Goal: Task Accomplishment & Management: Complete application form

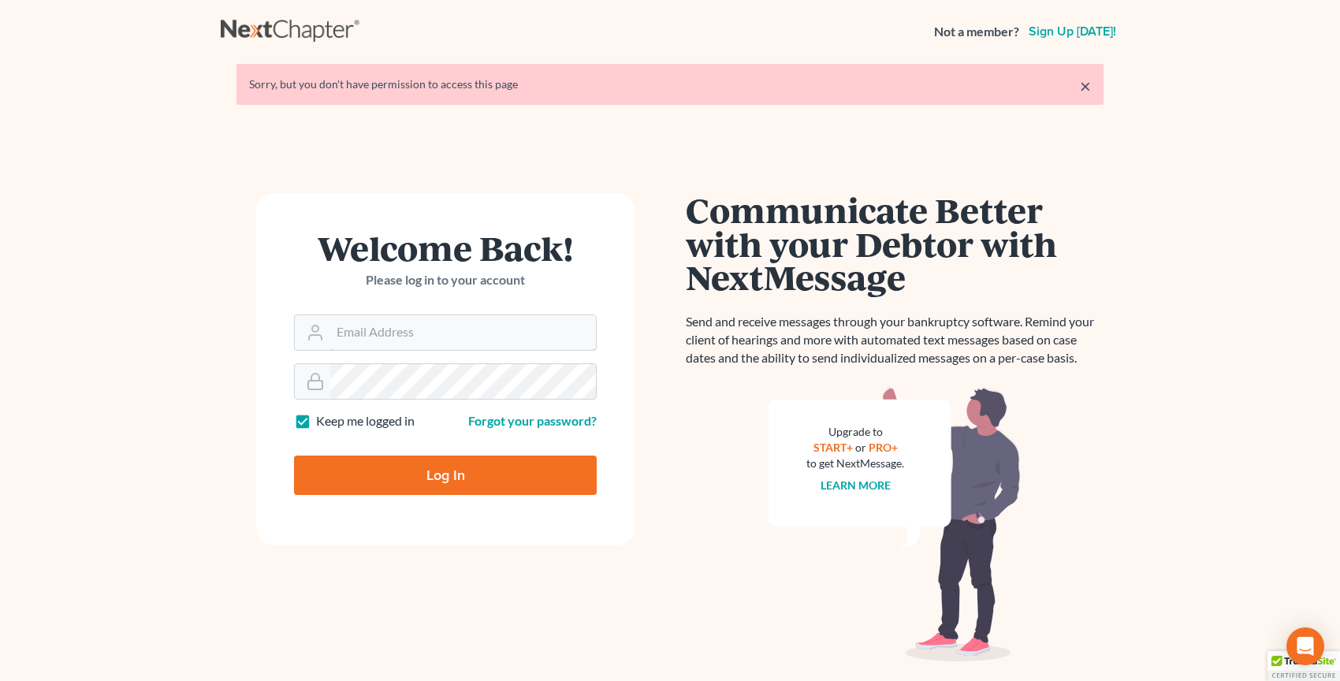
type input "[PERSON_NAME][EMAIL_ADDRESS][DOMAIN_NAME]"
click at [542, 470] on input "Log In" at bounding box center [445, 475] width 303 height 39
type input "Thinking..."
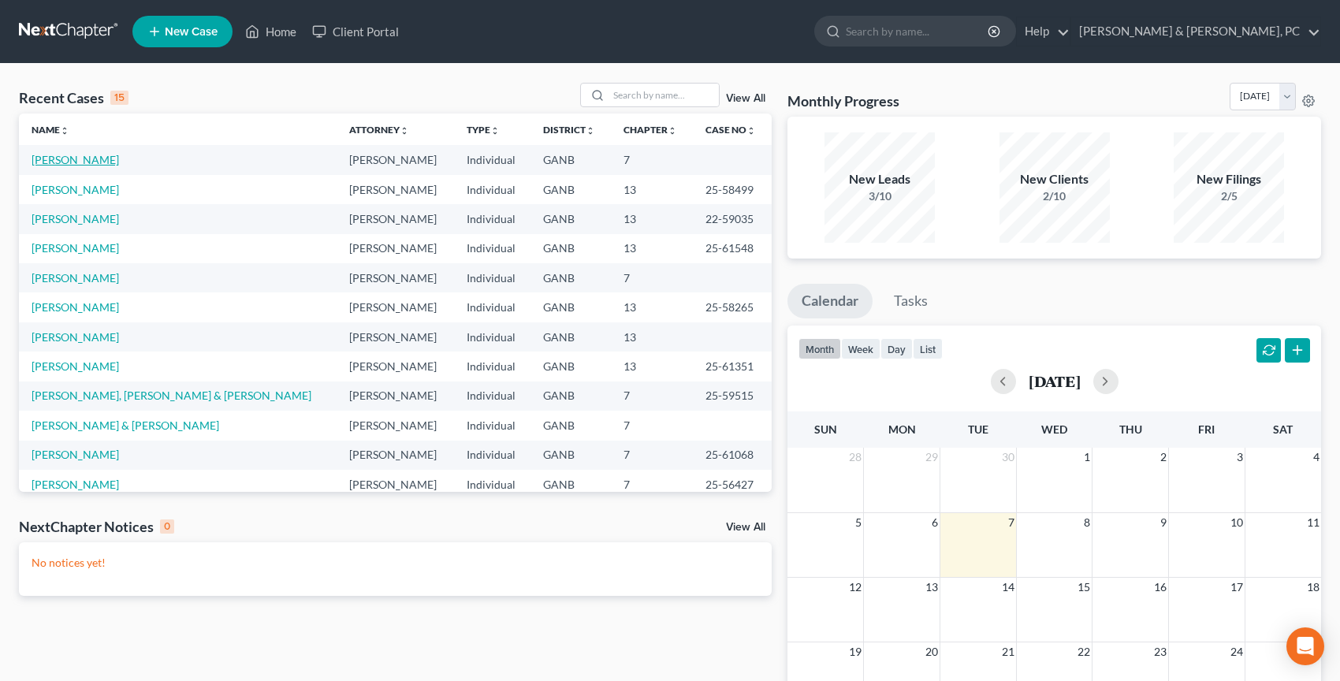
click at [78, 159] on link "[PERSON_NAME]" at bounding box center [76, 159] width 88 height 13
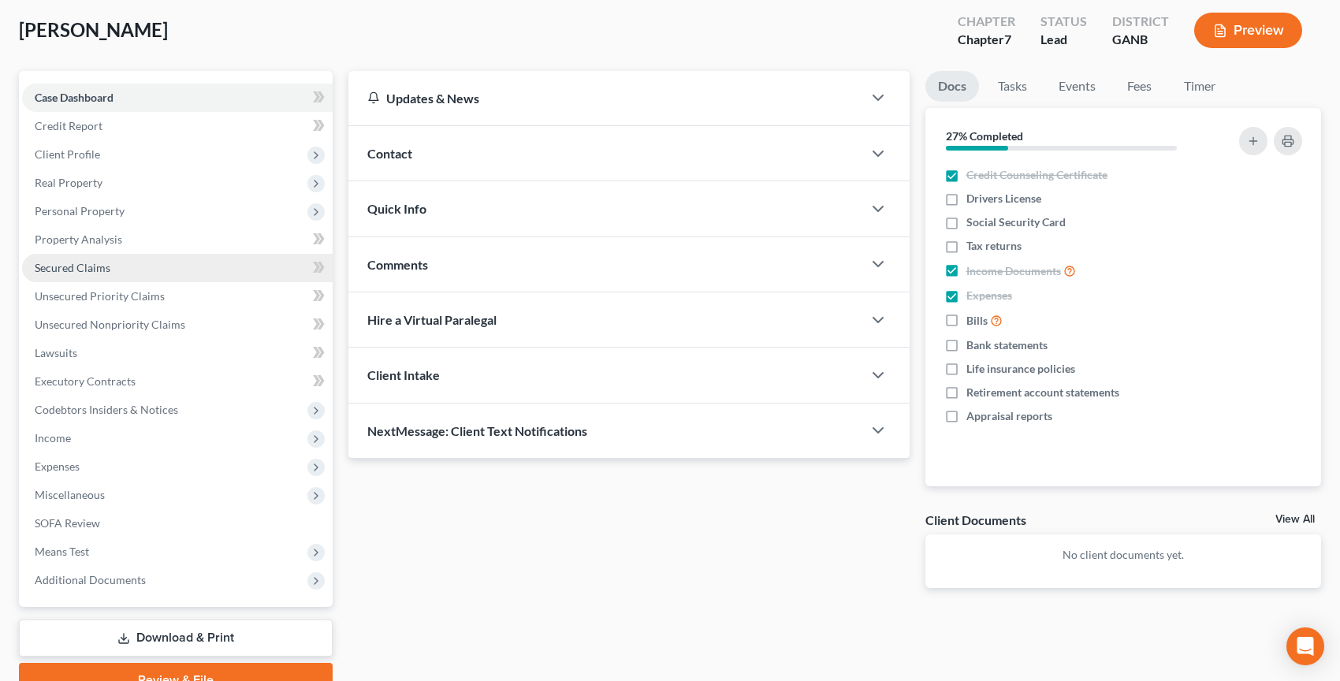
scroll to position [155, 0]
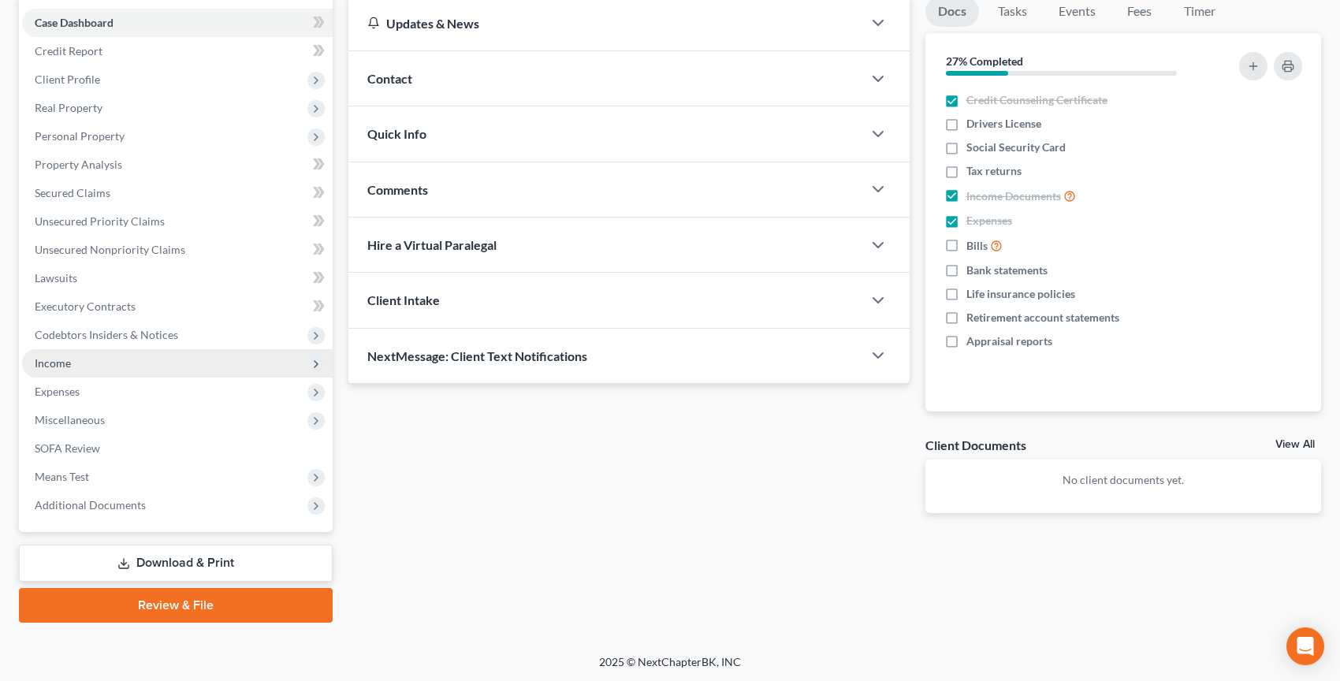
click at [194, 357] on span "Income" at bounding box center [177, 363] width 311 height 28
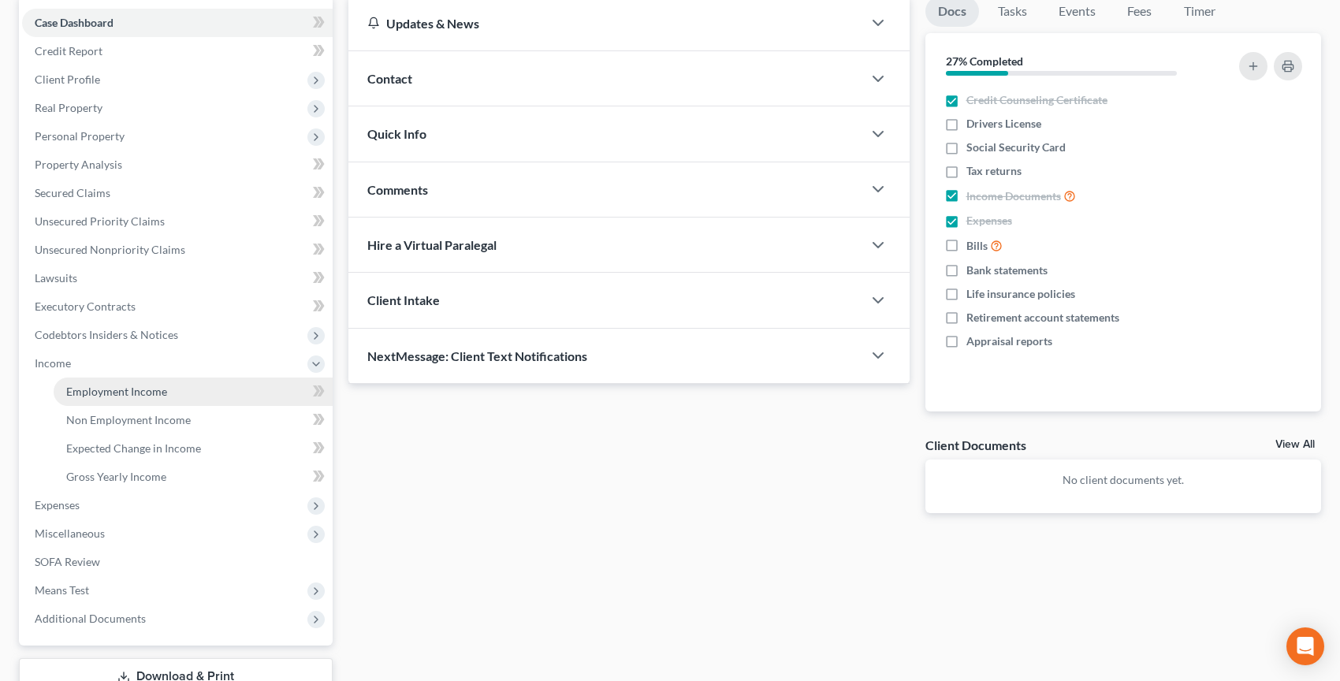
click at [184, 378] on link "Employment Income" at bounding box center [193, 392] width 279 height 28
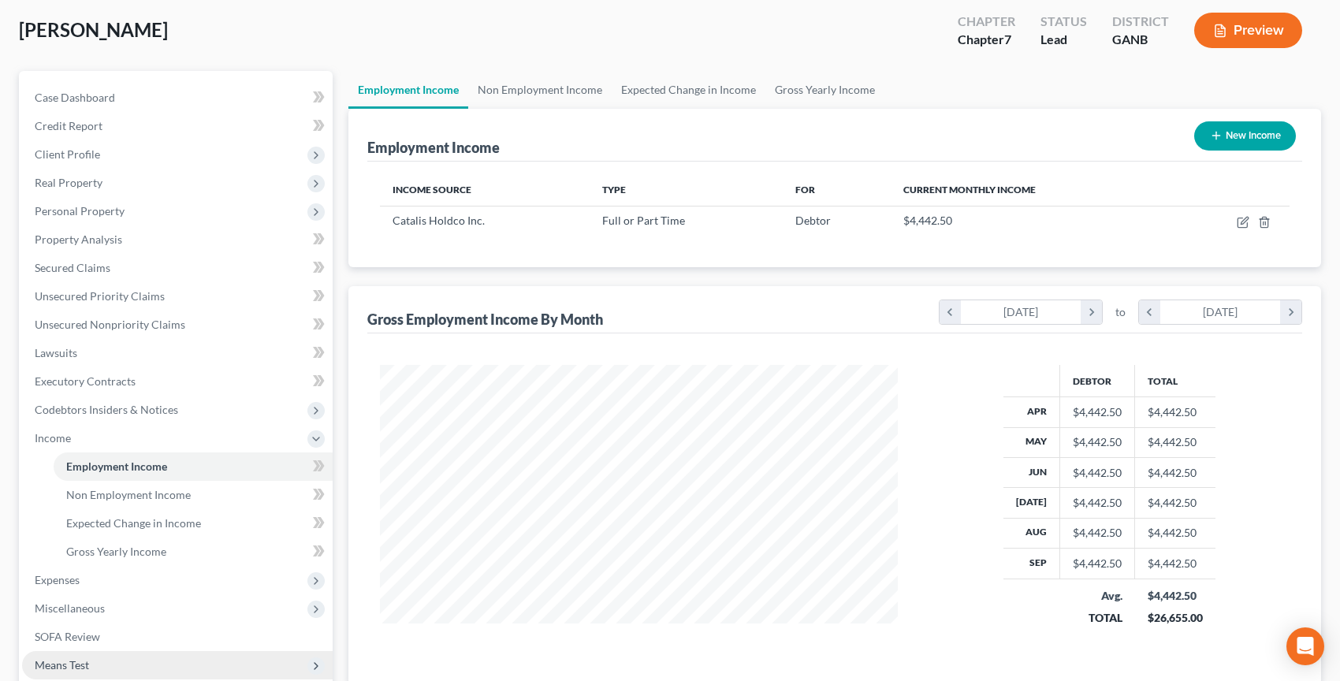
scroll to position [269, 0]
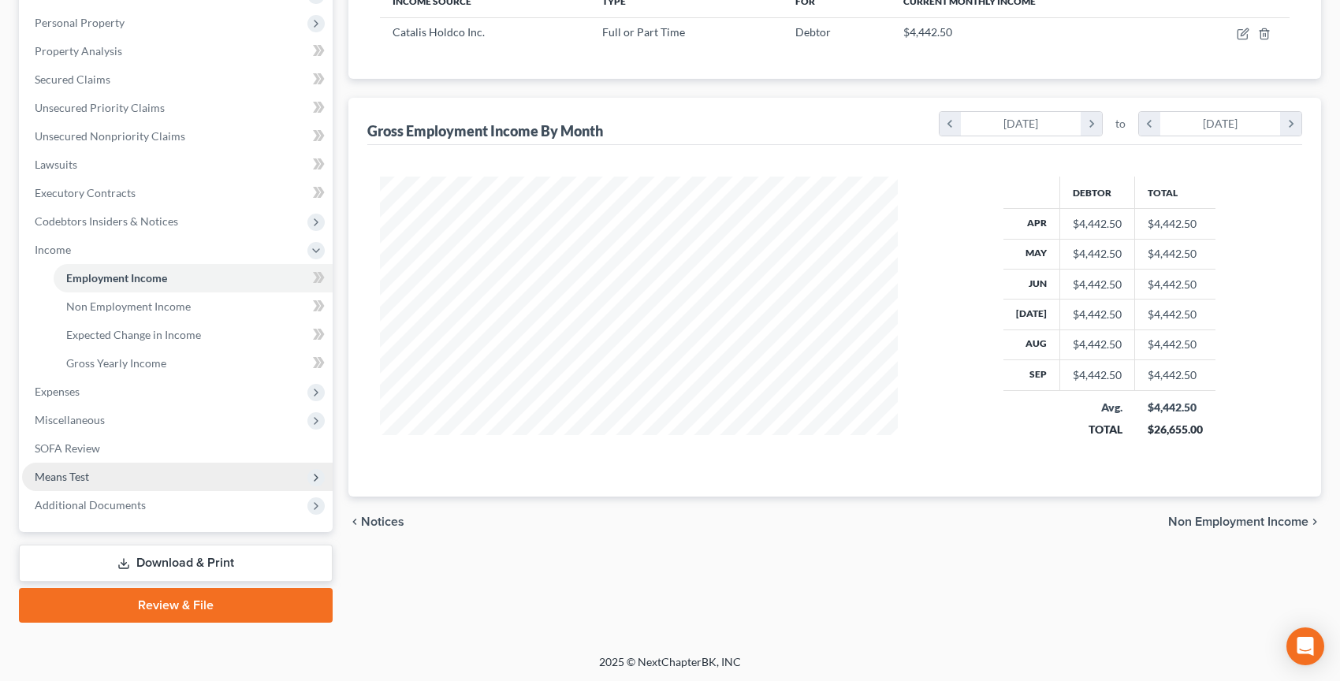
click at [176, 464] on span "Means Test" at bounding box center [177, 477] width 311 height 28
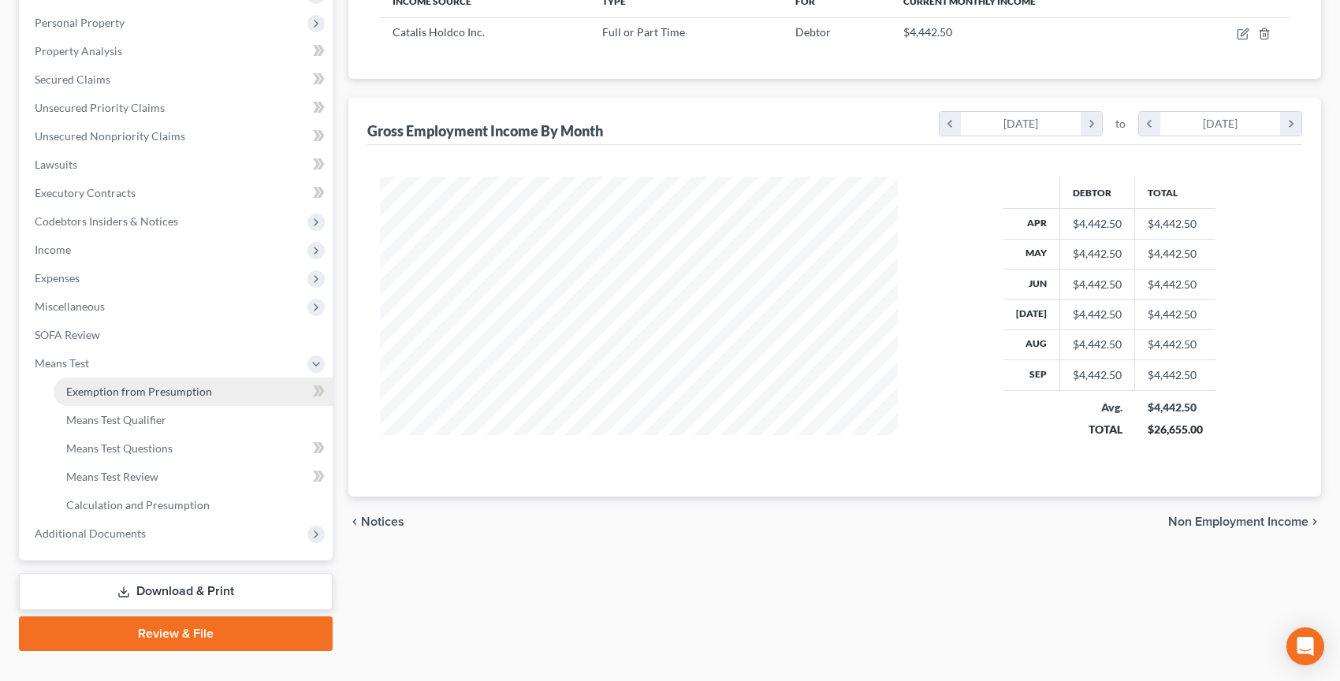
click at [169, 392] on span "Exemption from Presumption" at bounding box center [139, 391] width 146 height 13
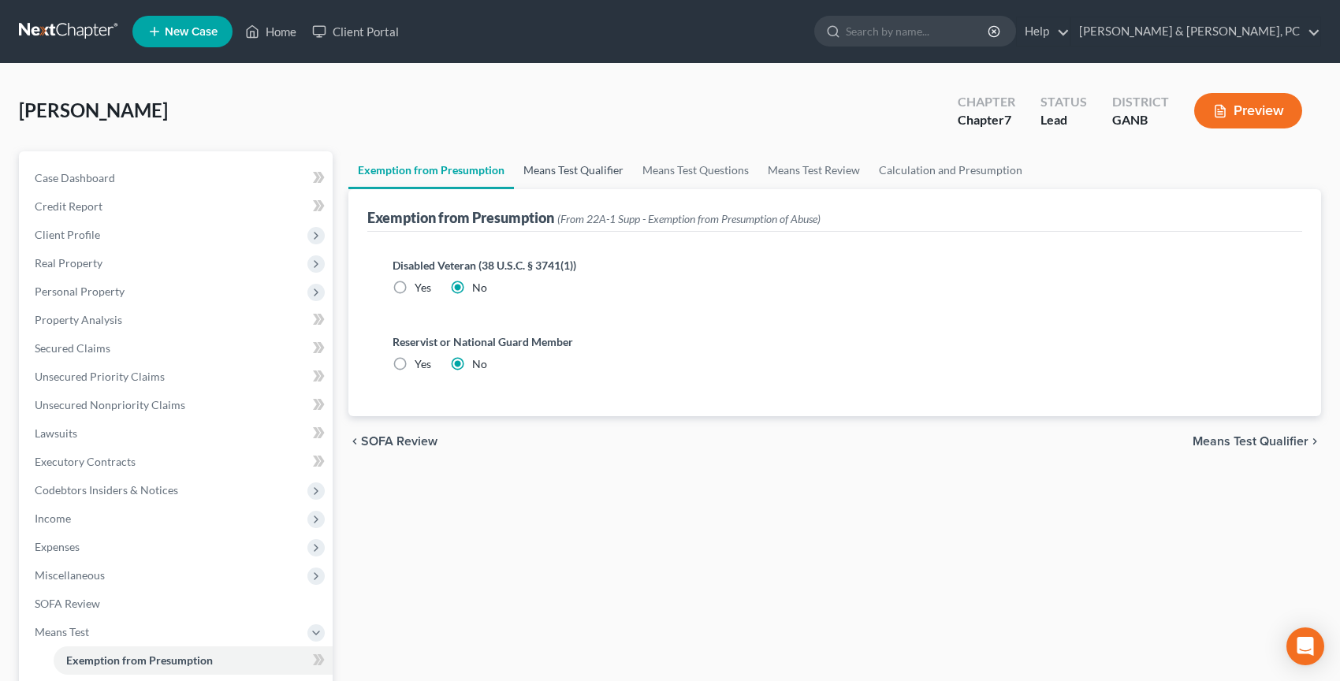
click at [590, 155] on link "Means Test Qualifier" at bounding box center [573, 170] width 119 height 38
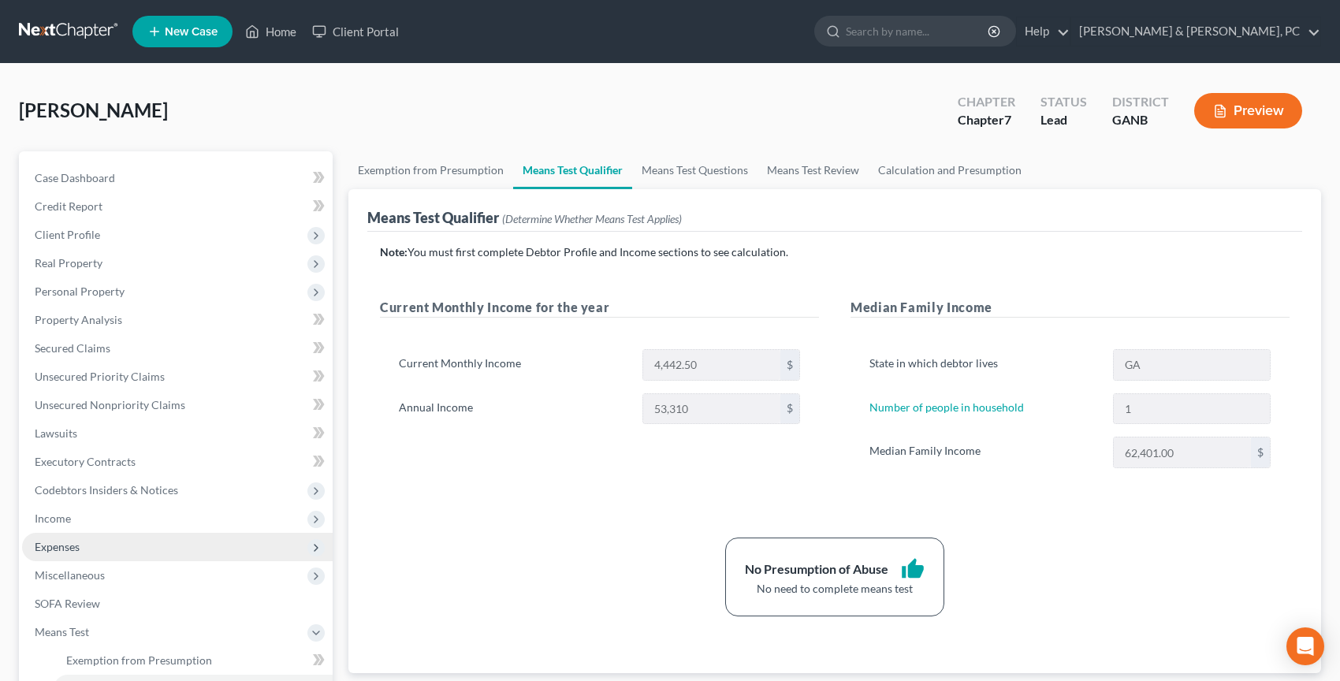
click at [219, 536] on span "Expenses" at bounding box center [177, 547] width 311 height 28
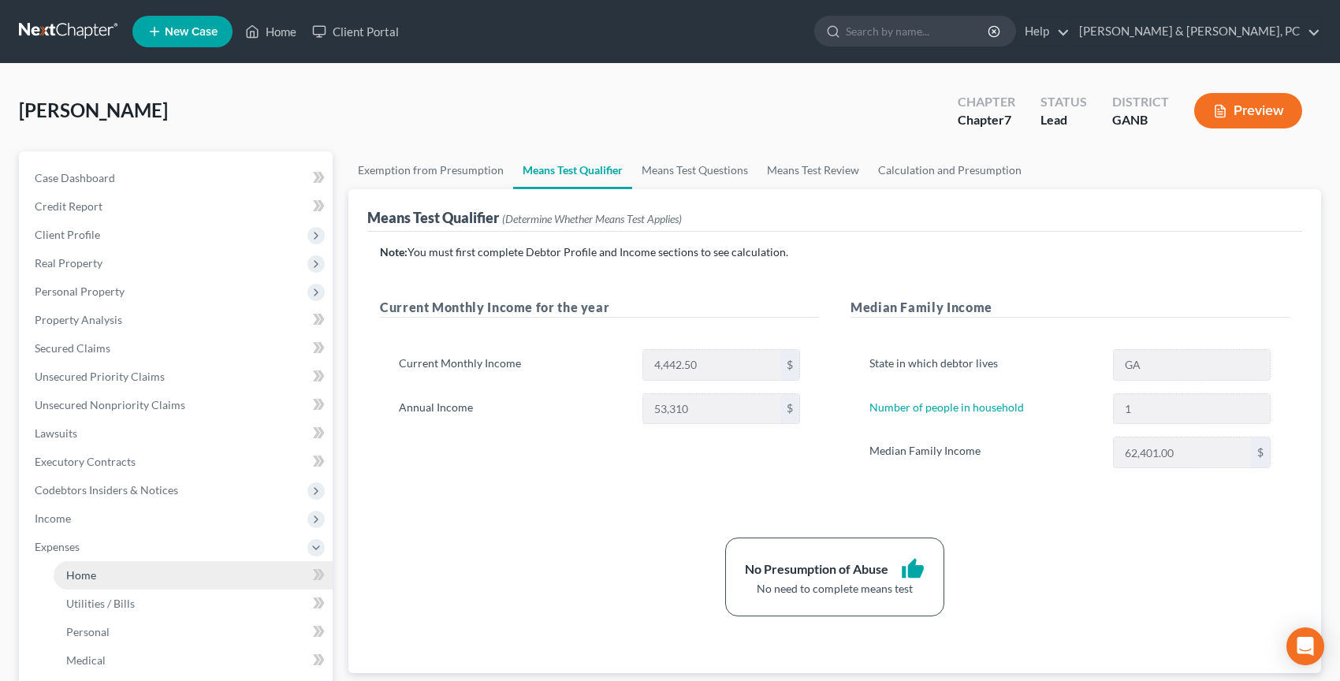
click at [211, 565] on link "Home" at bounding box center [193, 575] width 279 height 28
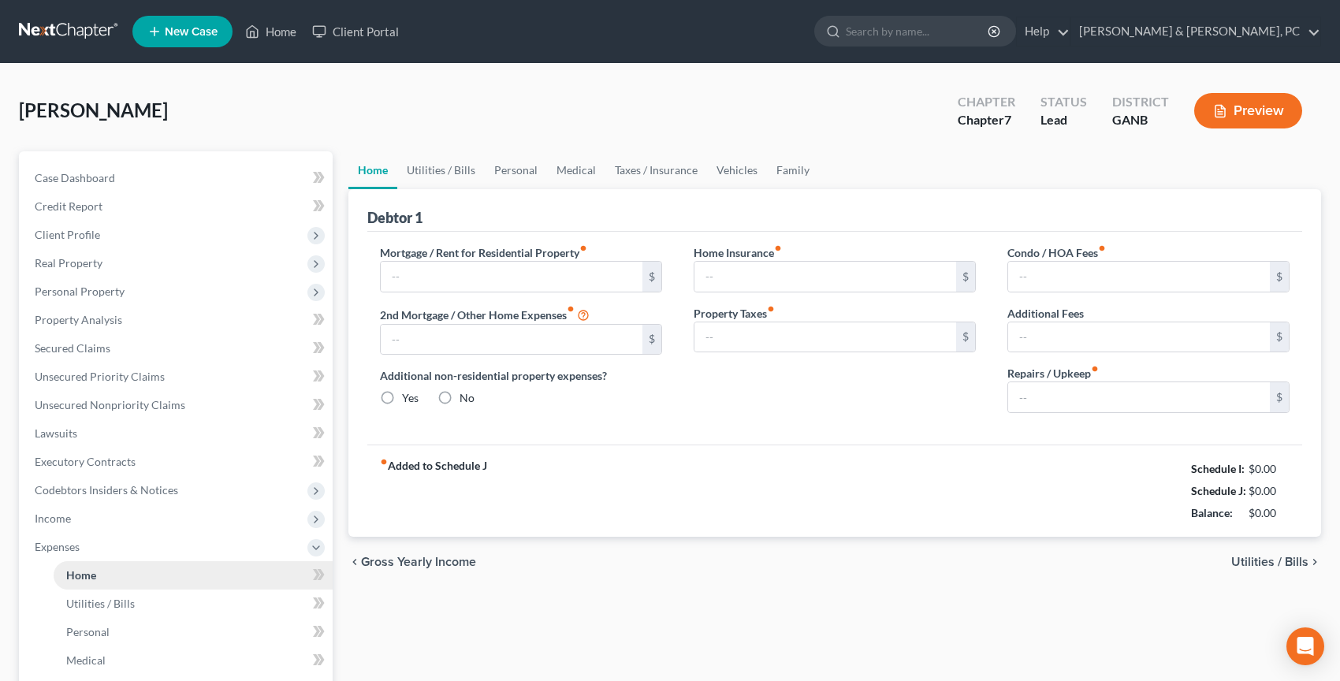
type input "1,590.00"
type input "0.00"
radio input "true"
type input "38.00"
type input "0.00"
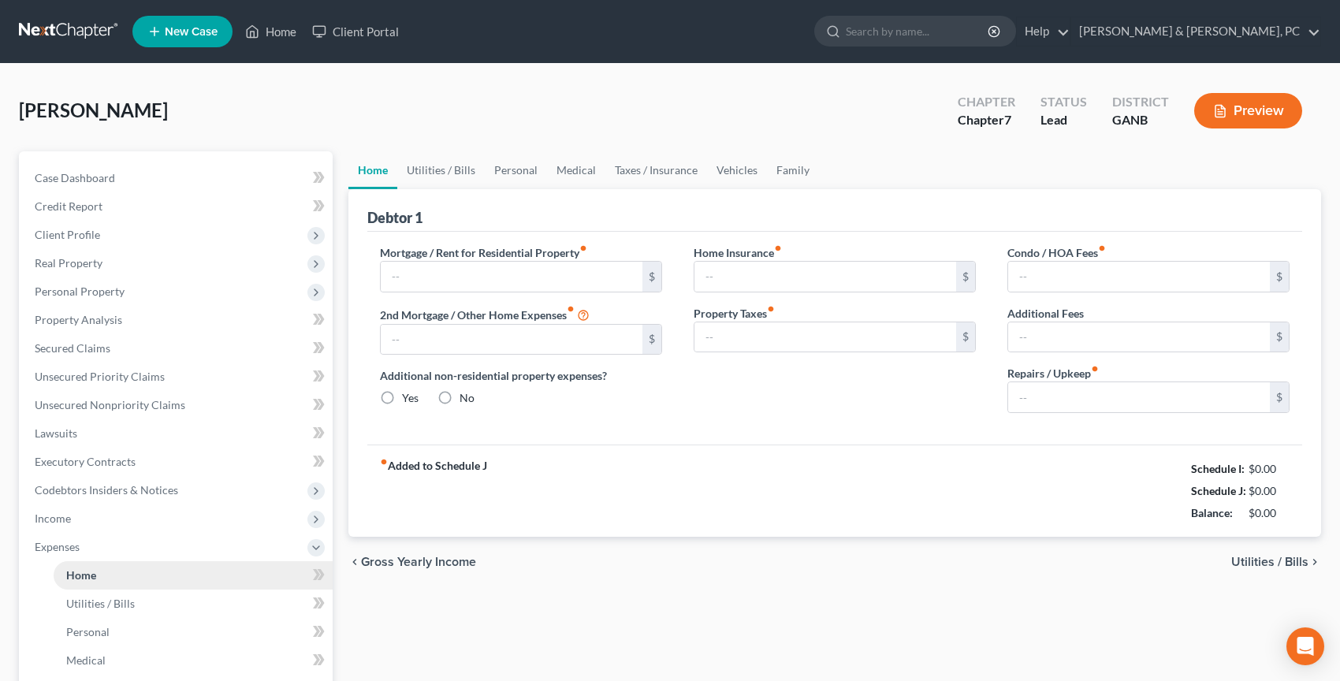
type input "0.00"
click at [448, 174] on link "Utilities / Bills" at bounding box center [441, 170] width 88 height 38
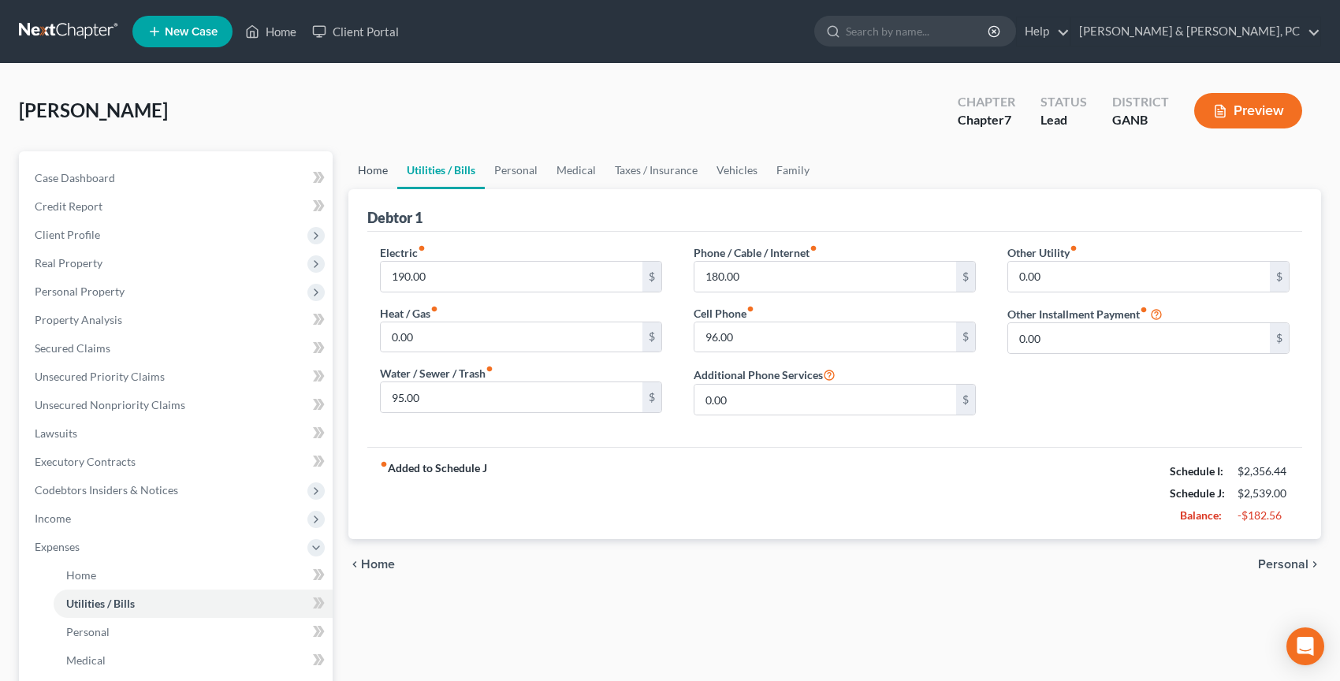
click at [378, 171] on link "Home" at bounding box center [372, 170] width 49 height 38
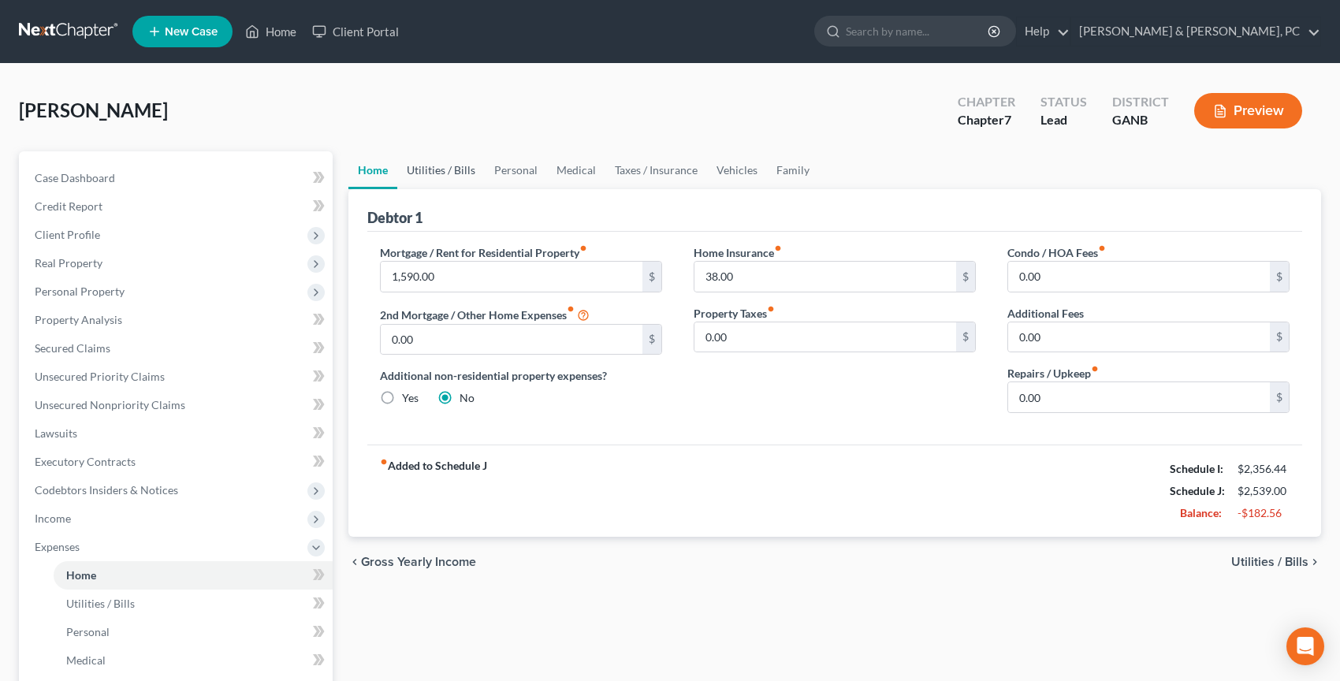
click at [425, 166] on link "Utilities / Bills" at bounding box center [441, 170] width 88 height 38
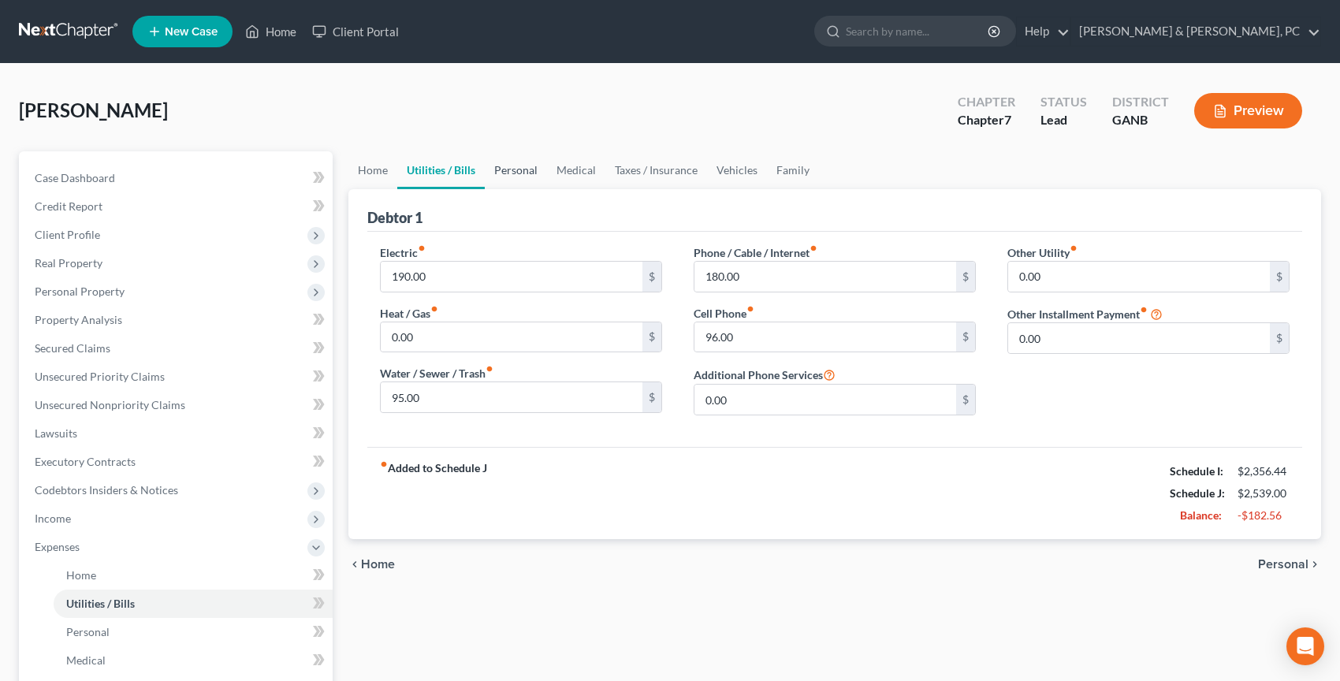
click at [514, 176] on link "Personal" at bounding box center [516, 170] width 62 height 38
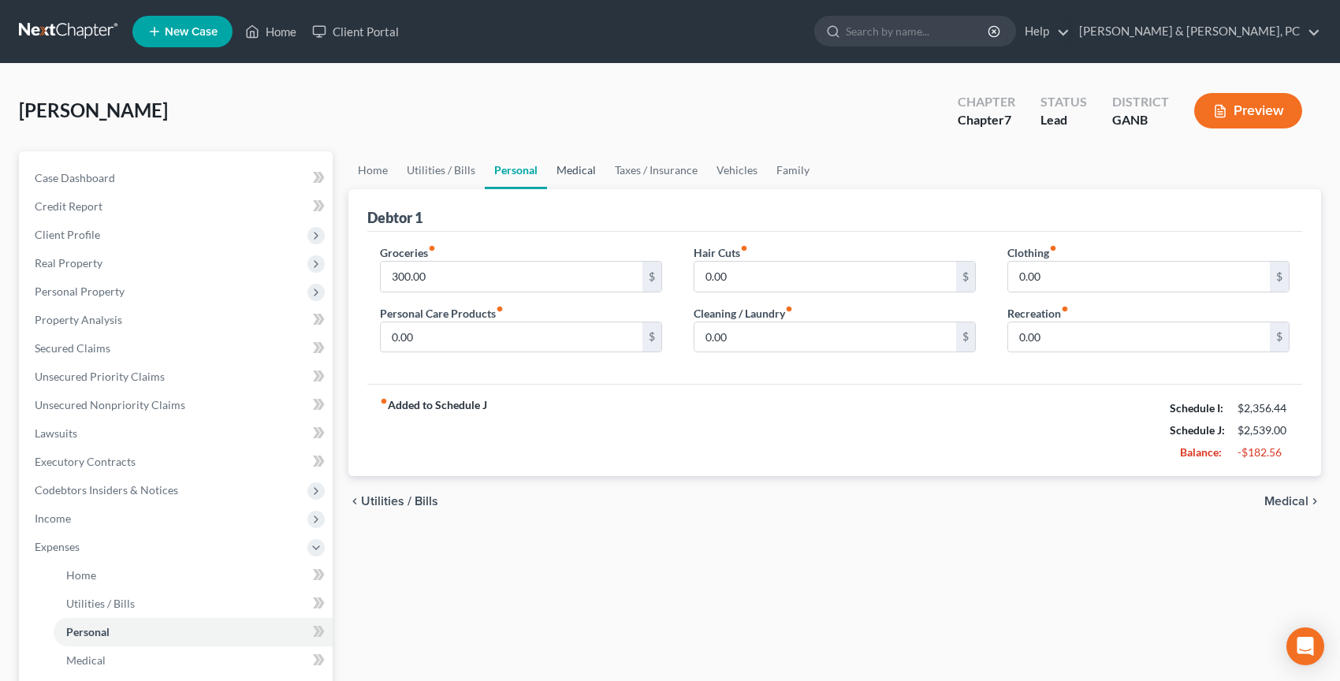
click at [579, 176] on link "Medical" at bounding box center [576, 170] width 58 height 38
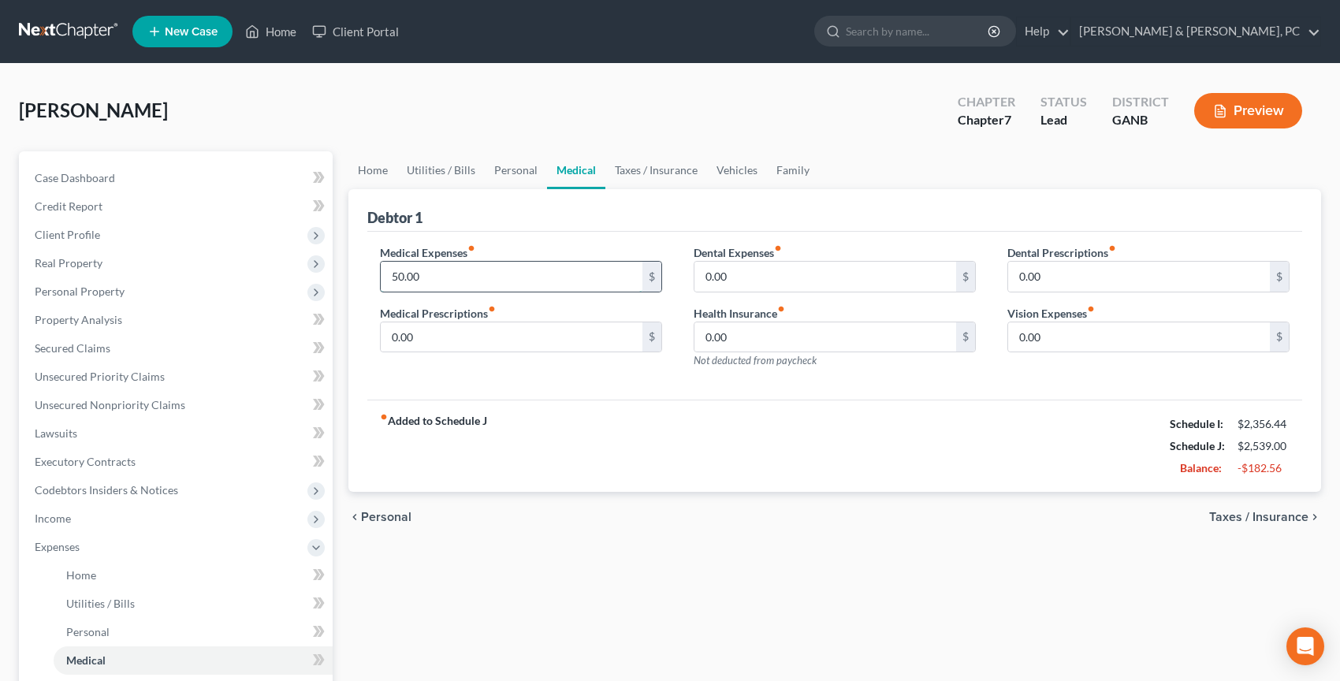
click at [530, 263] on input "50.00" at bounding box center [512, 277] width 262 height 30
drag, startPoint x: 517, startPoint y: 276, endPoint x: 338, endPoint y: 274, distance: 179.0
click at [338, 274] on div "Petition Navigation Case Dashboard Payments Invoices Payments Payments Credit R…" at bounding box center [670, 563] width 1318 height 825
type input "15"
click at [665, 166] on link "Taxes / Insurance" at bounding box center [656, 170] width 102 height 38
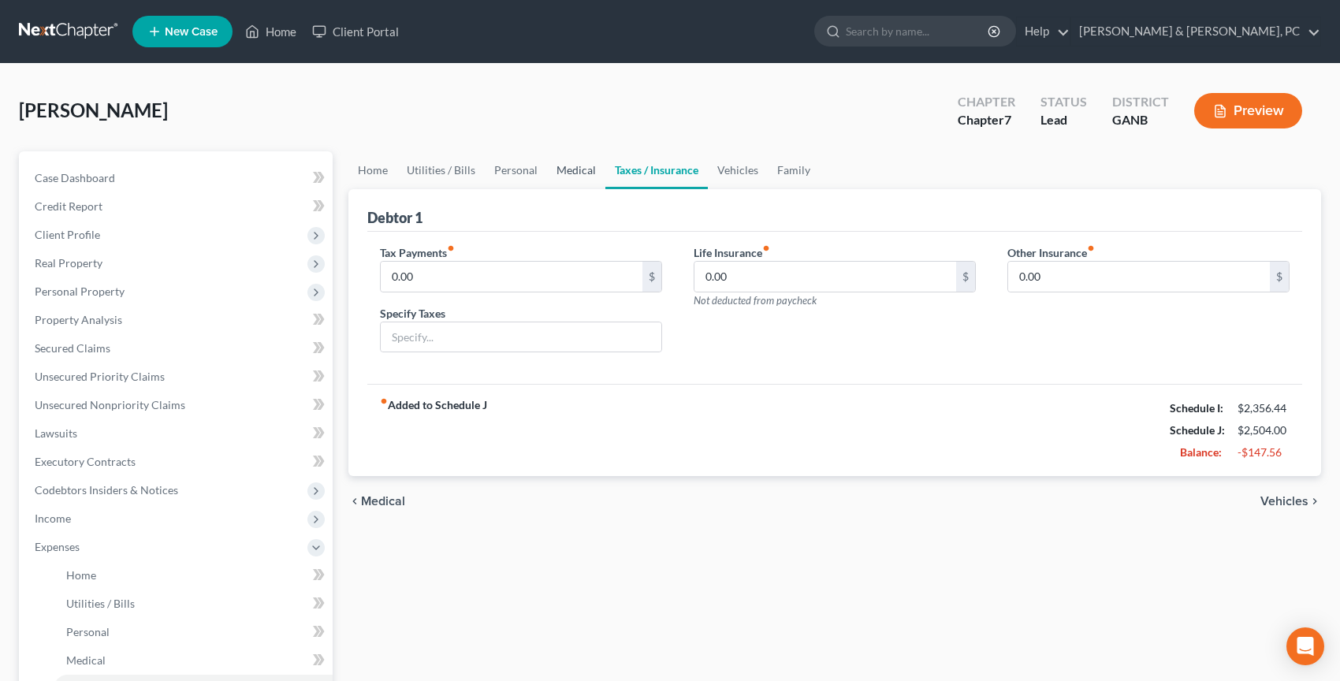
click at [576, 173] on link "Medical" at bounding box center [576, 170] width 58 height 38
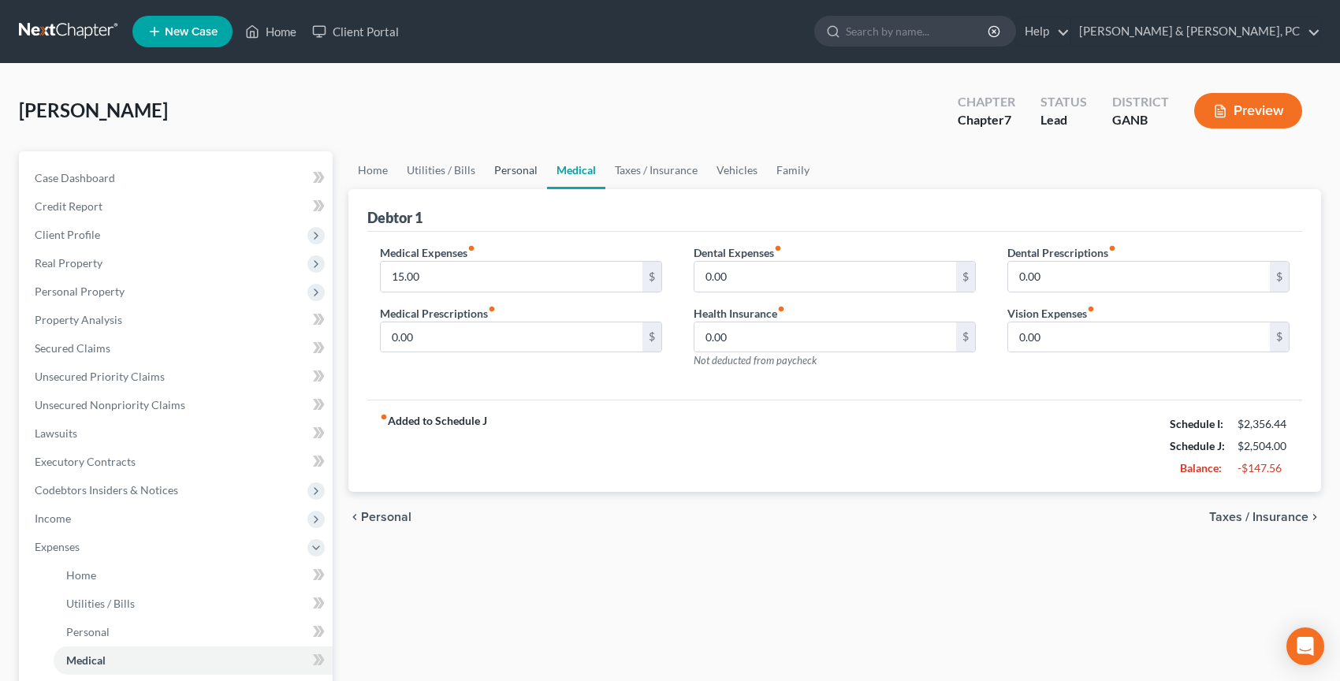
click at [501, 170] on link "Personal" at bounding box center [516, 170] width 62 height 38
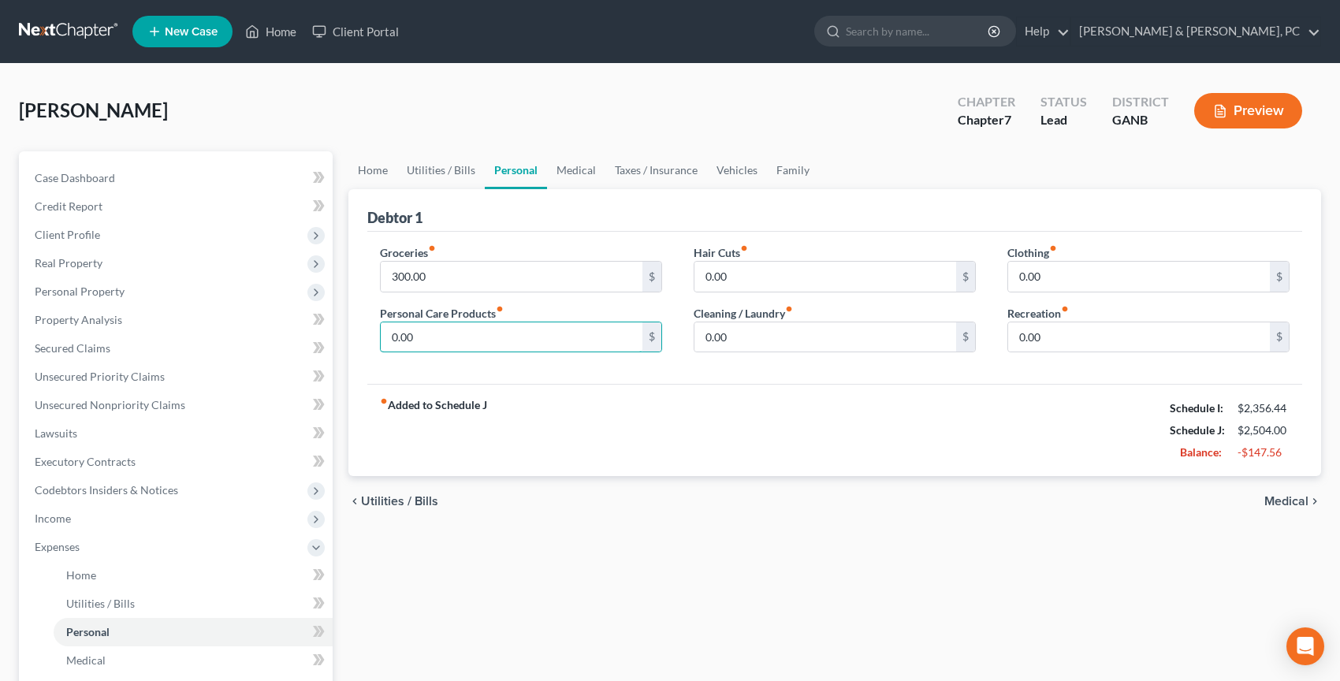
drag, startPoint x: 440, startPoint y: 341, endPoint x: 349, endPoint y: 341, distance: 90.7
click at [349, 341] on div "Debtor 1 Groceries fiber_manual_record 300.00 $ Personal Care Products fiber_ma…" at bounding box center [834, 333] width 973 height 288
drag, startPoint x: 439, startPoint y: 333, endPoint x: 385, endPoint y: 333, distance: 54.4
click at [385, 333] on input "150.00" at bounding box center [512, 337] width 262 height 30
type input "15"
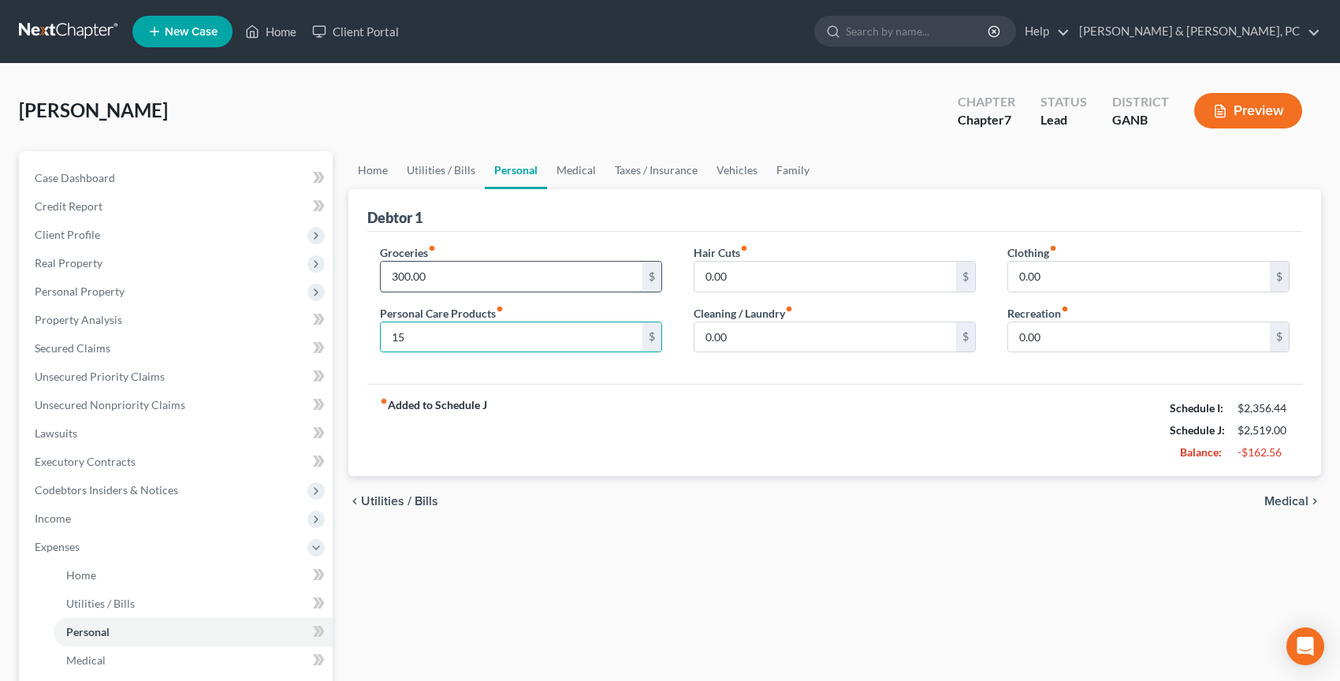
click at [483, 274] on input "300.00" at bounding box center [512, 277] width 262 height 30
click at [661, 175] on link "Taxes / Insurance" at bounding box center [656, 170] width 102 height 38
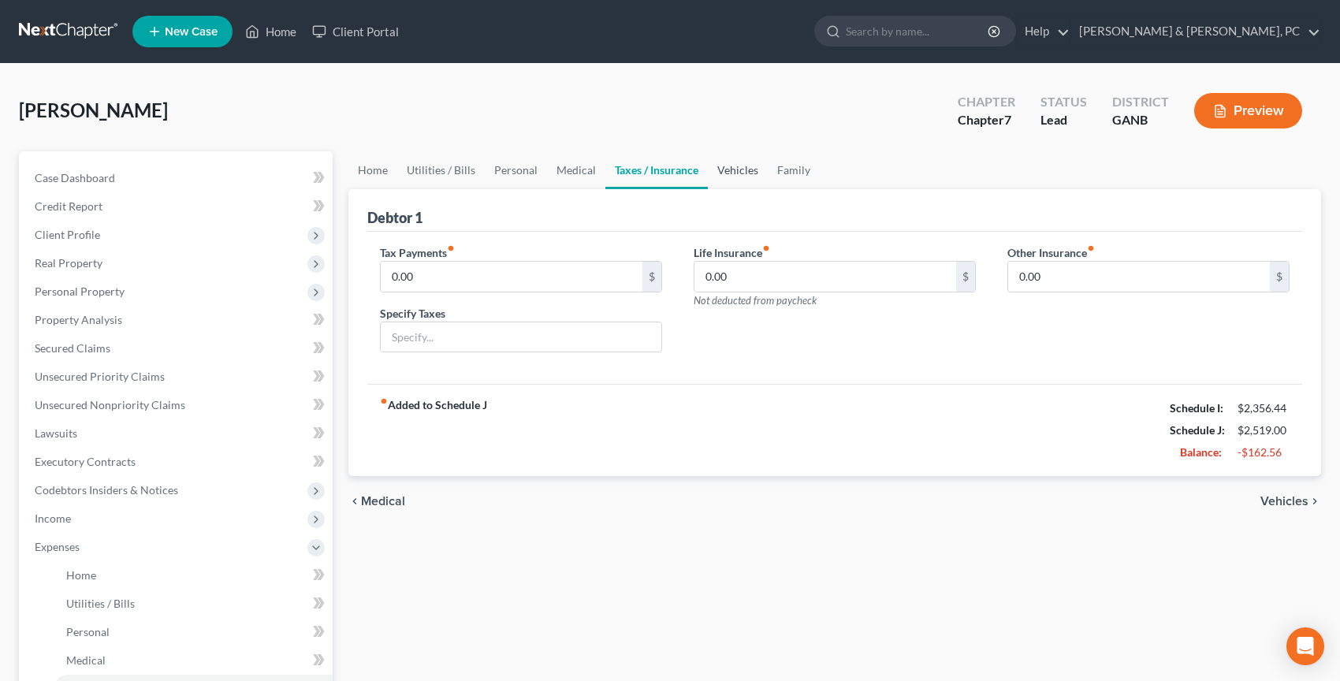
click at [721, 175] on link "Vehicles" at bounding box center [738, 170] width 60 height 38
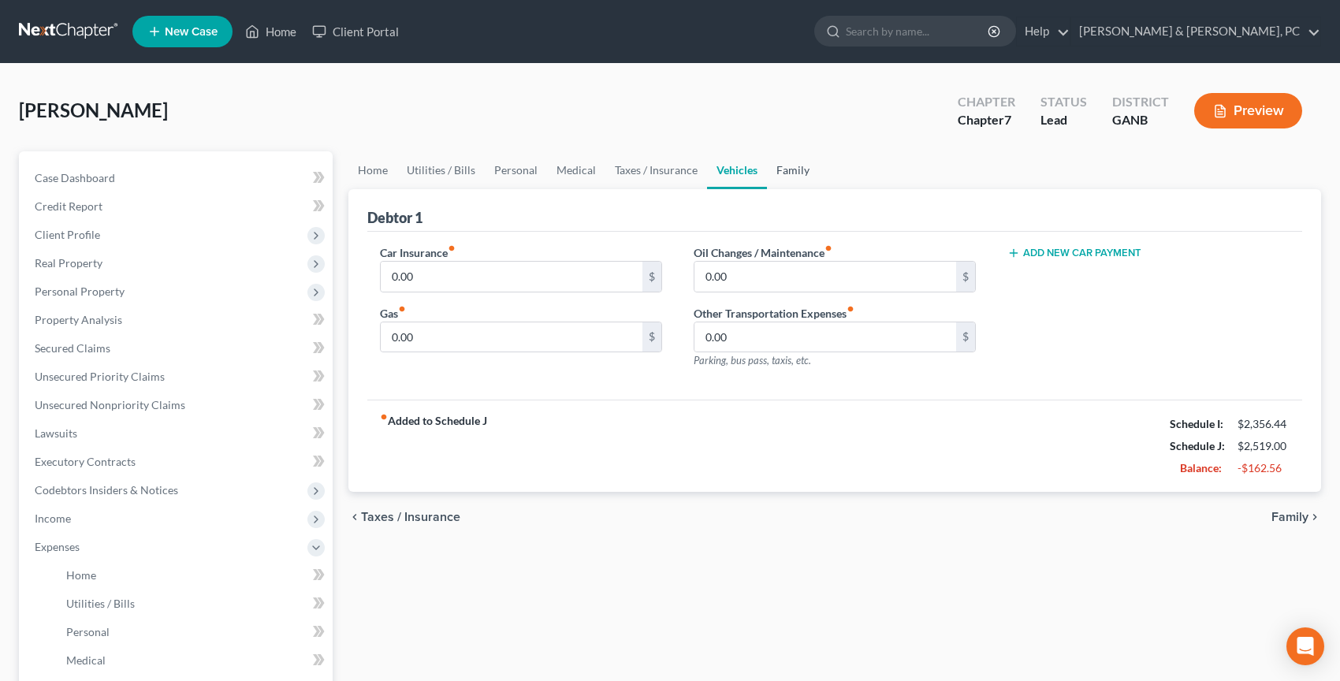
click at [769, 175] on link "Family" at bounding box center [793, 170] width 52 height 38
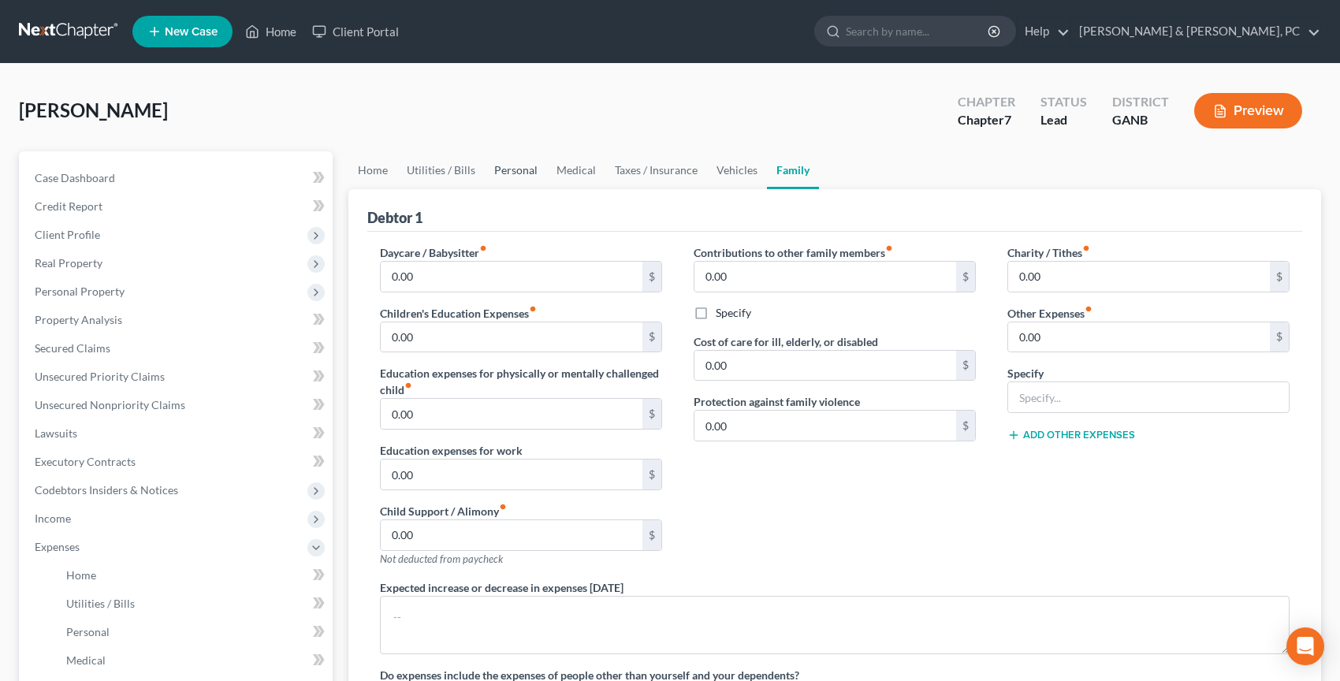
click at [515, 165] on link "Personal" at bounding box center [516, 170] width 62 height 38
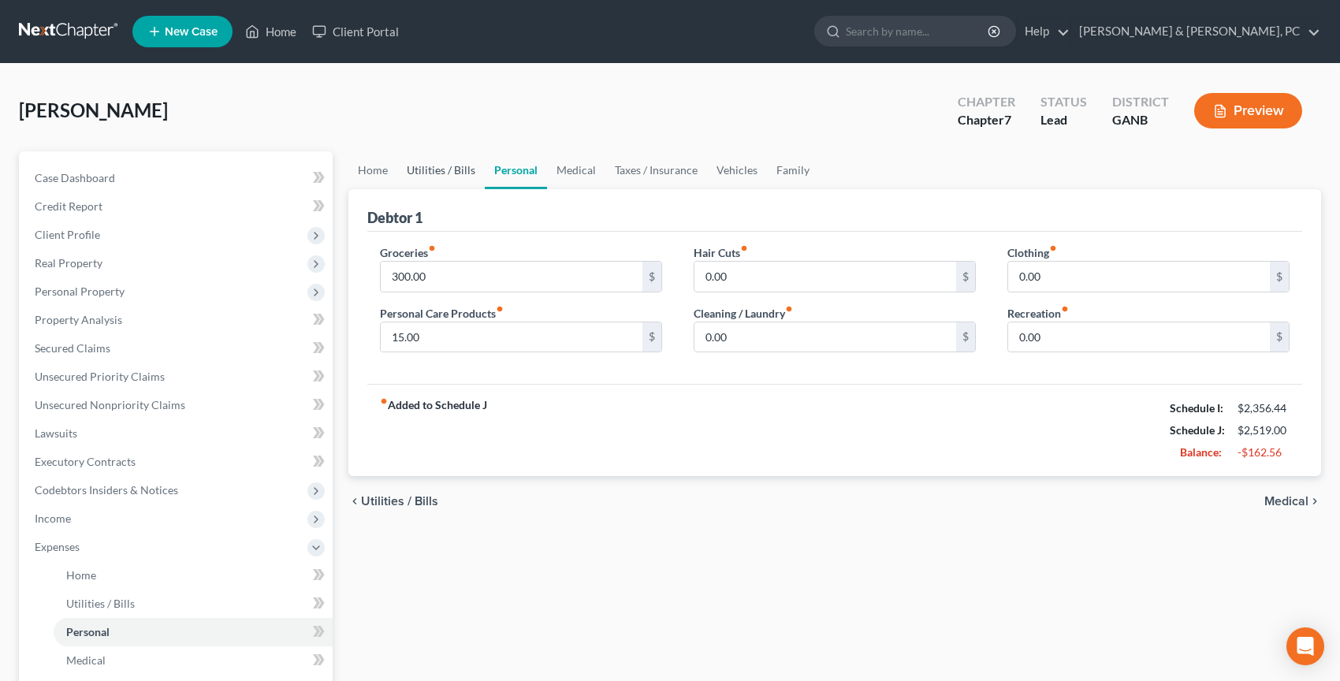
click at [447, 169] on link "Utilities / Bills" at bounding box center [441, 170] width 88 height 38
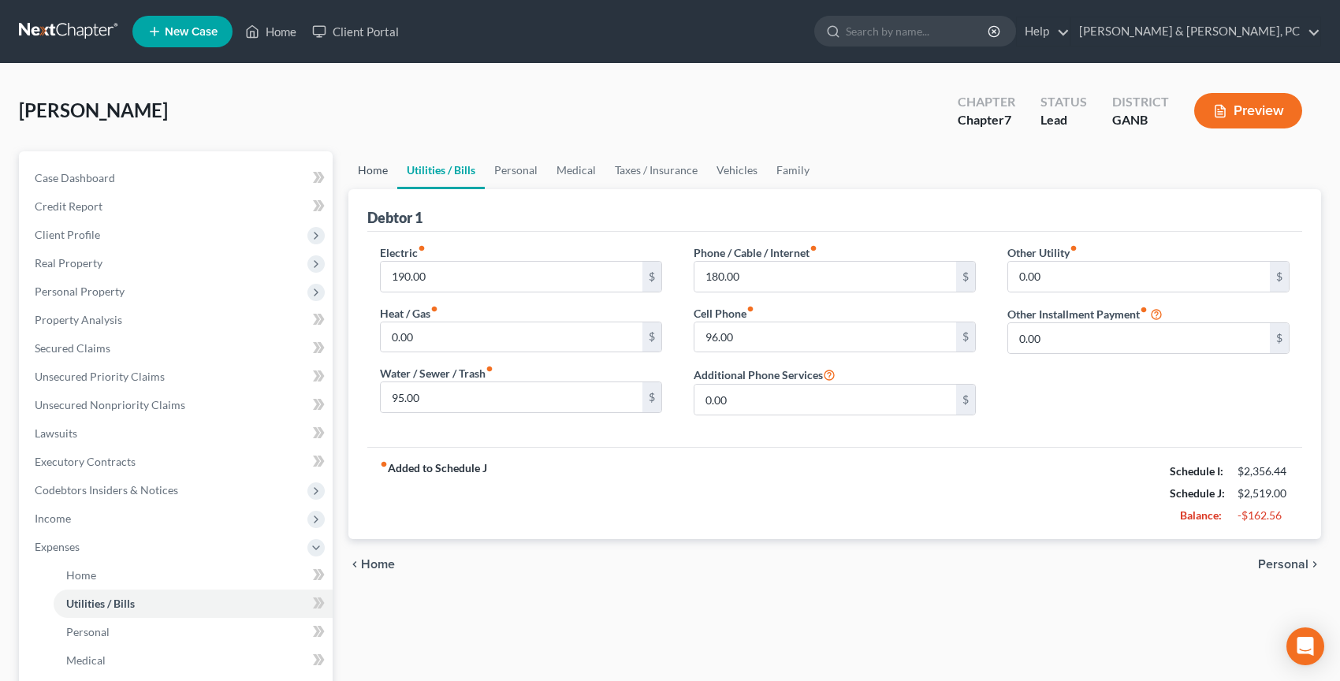
click at [377, 164] on link "Home" at bounding box center [372, 170] width 49 height 38
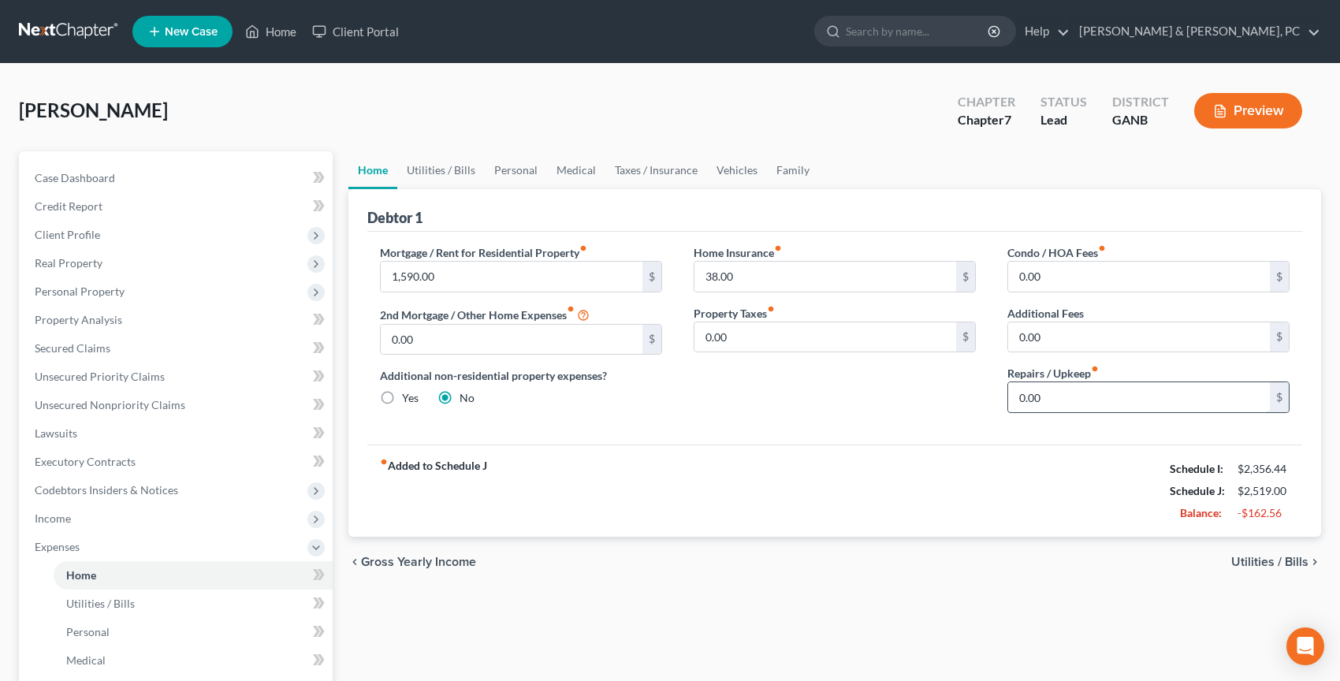
click at [1052, 403] on input "0.00" at bounding box center [1139, 397] width 262 height 30
type input "15"
click at [469, 176] on link "Utilities / Bills" at bounding box center [441, 170] width 88 height 38
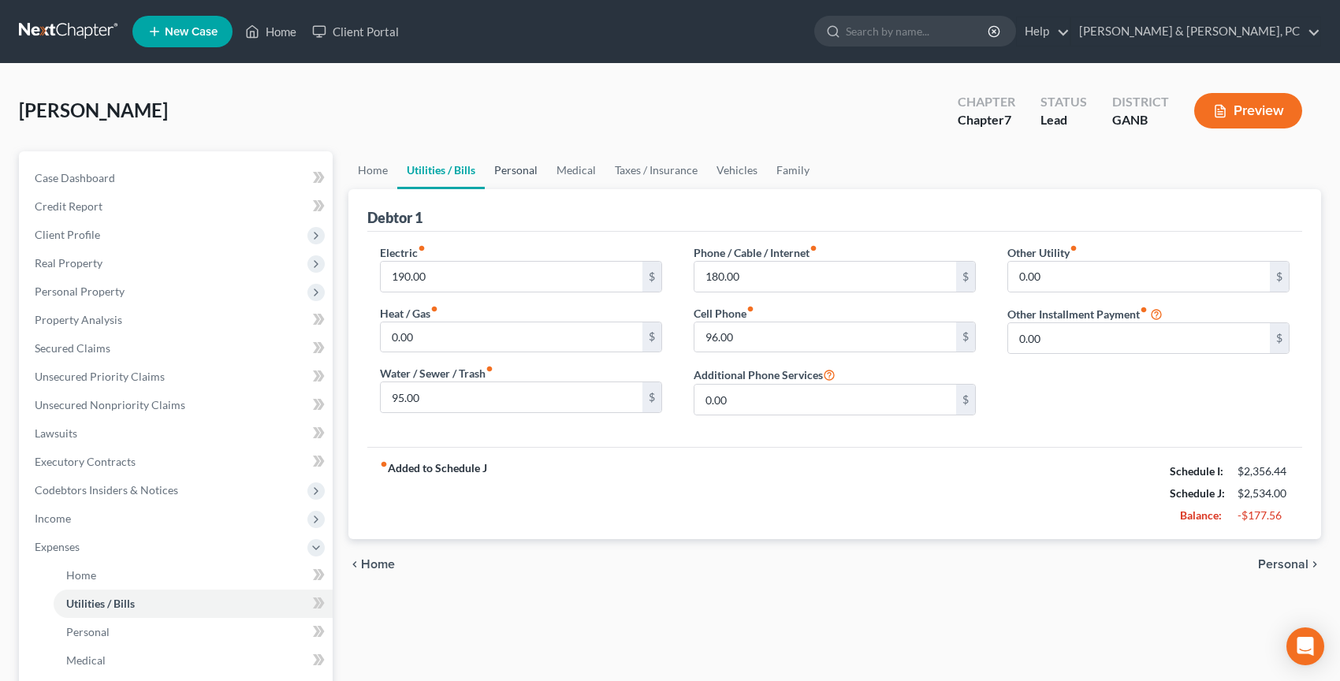
click at [517, 177] on link "Personal" at bounding box center [516, 170] width 62 height 38
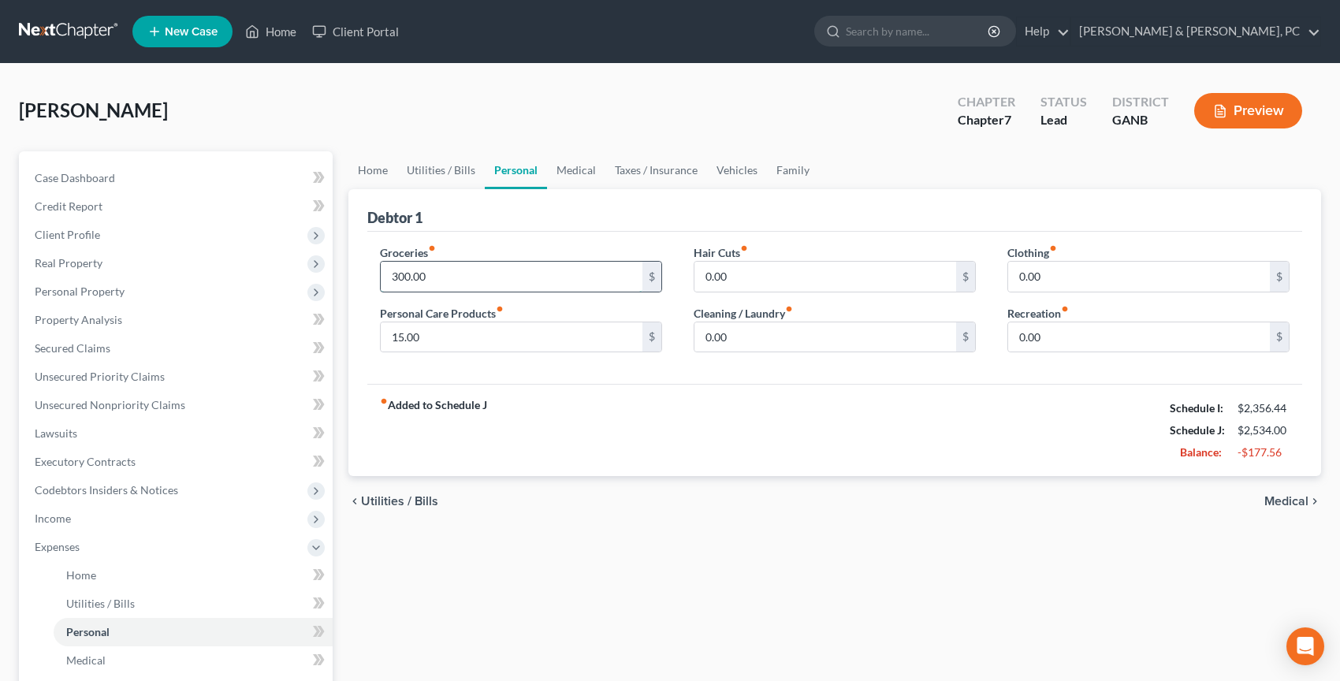
click at [476, 274] on input "300.00" at bounding box center [512, 277] width 262 height 30
type input "2"
click at [579, 480] on div "chevron_left Utilities / Bills Medical chevron_right" at bounding box center [834, 501] width 973 height 50
click at [214, 356] on link "Secured Claims" at bounding box center [177, 348] width 311 height 28
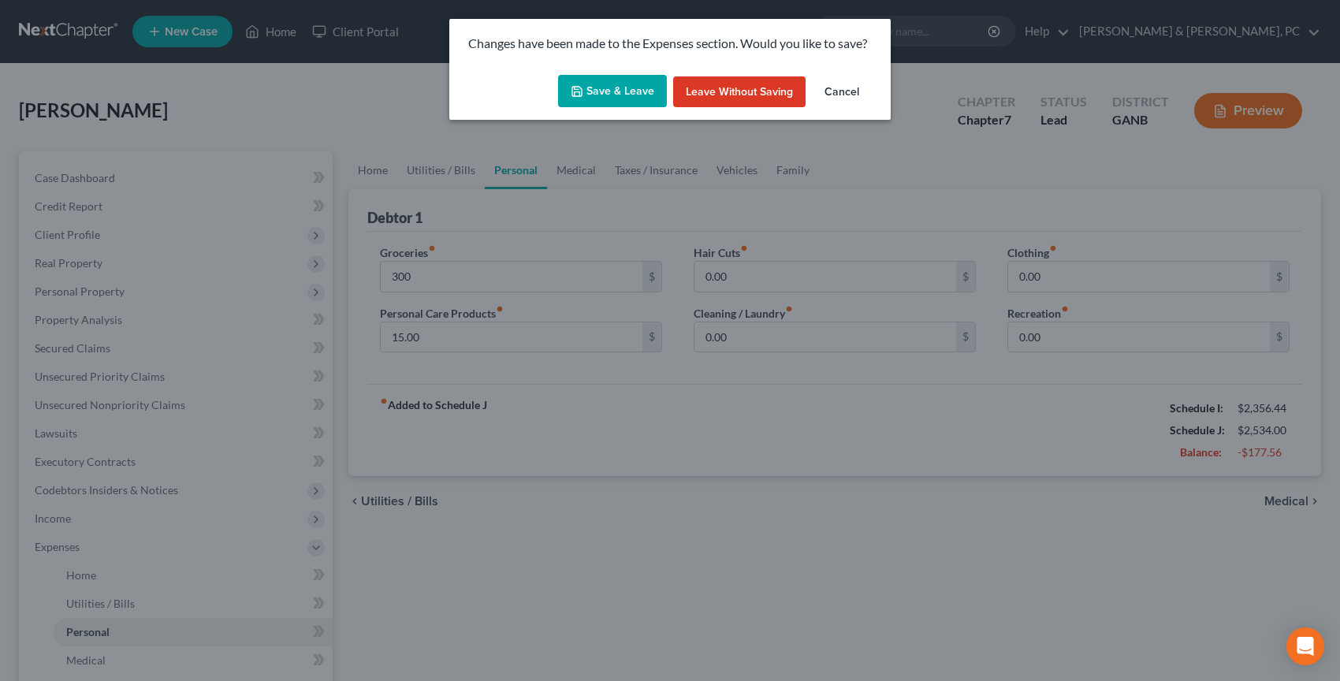
click at [623, 91] on button "Save & Leave" at bounding box center [612, 91] width 109 height 33
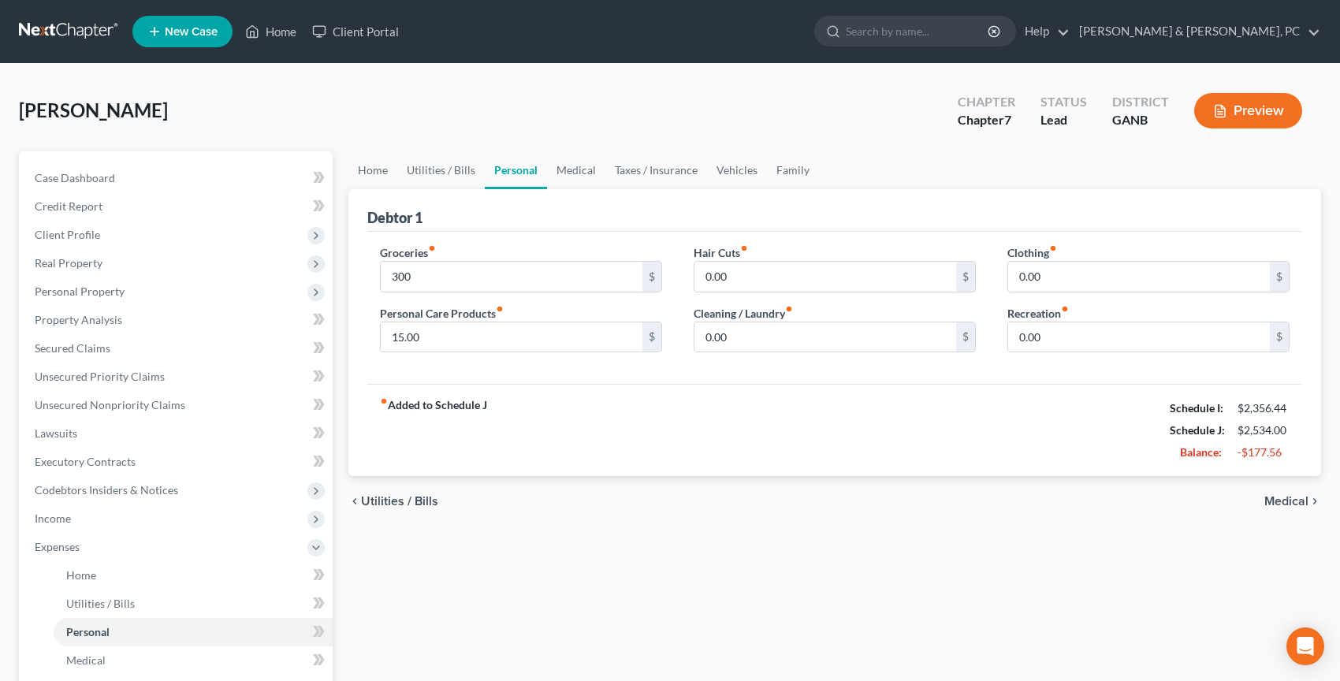
type input "300.00"
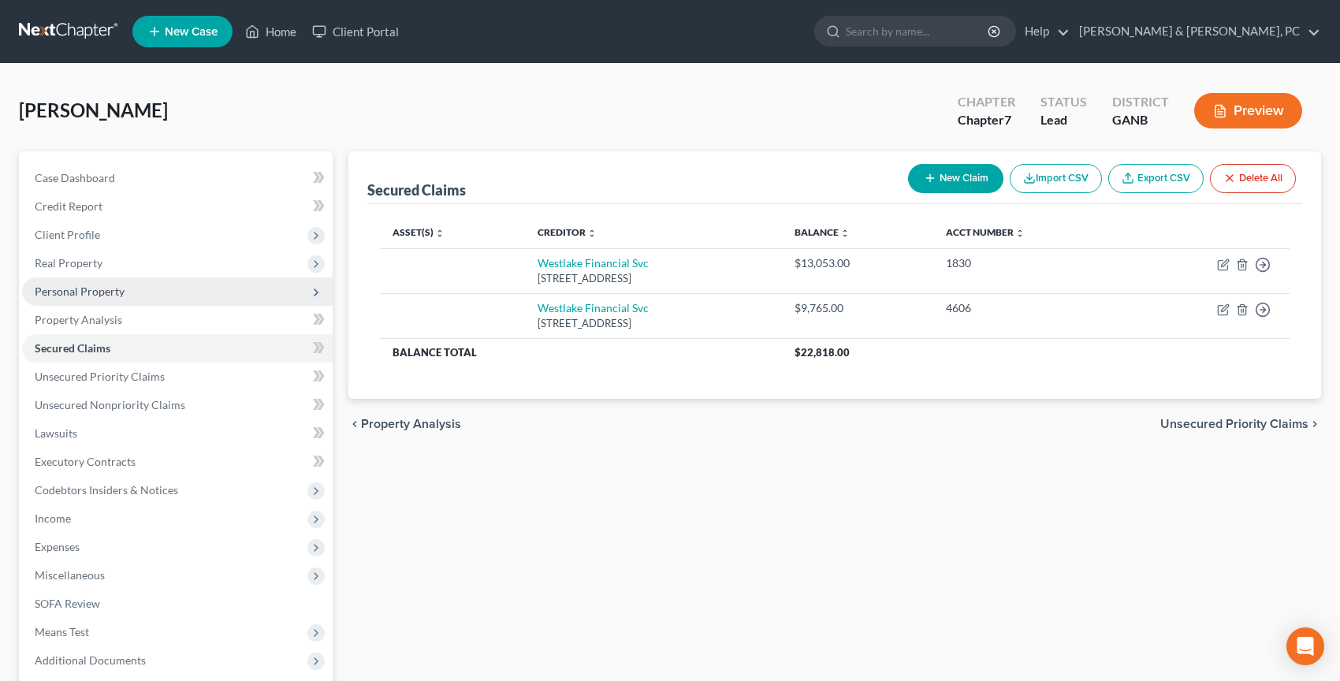
click at [166, 292] on span "Personal Property" at bounding box center [177, 292] width 311 height 28
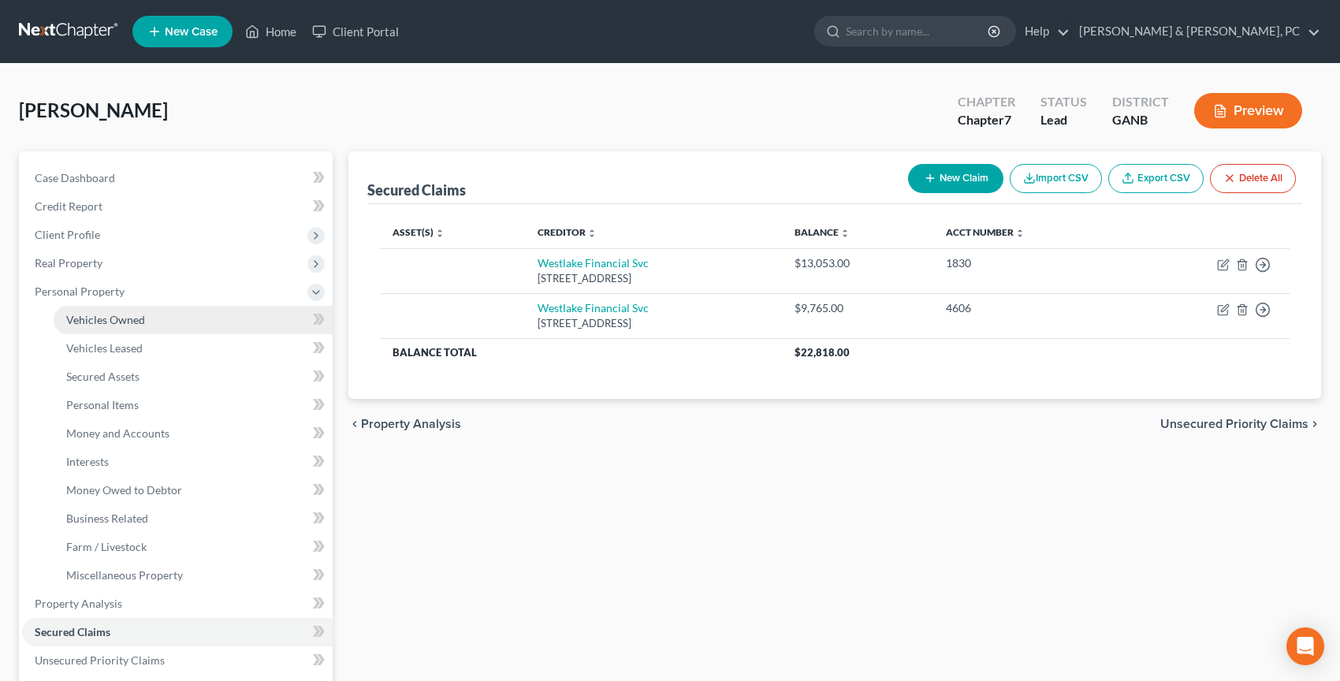
click at [162, 318] on link "Vehicles Owned" at bounding box center [193, 320] width 279 height 28
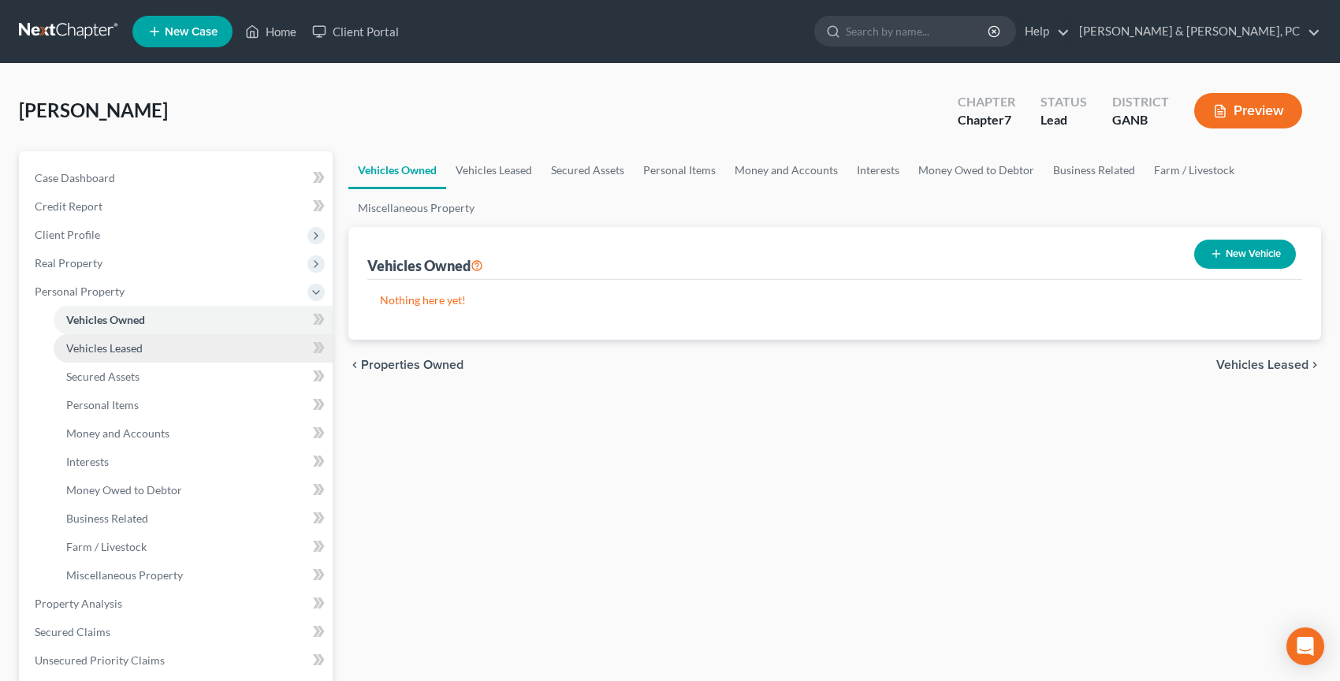
click at [161, 345] on link "Vehicles Leased" at bounding box center [193, 348] width 279 height 28
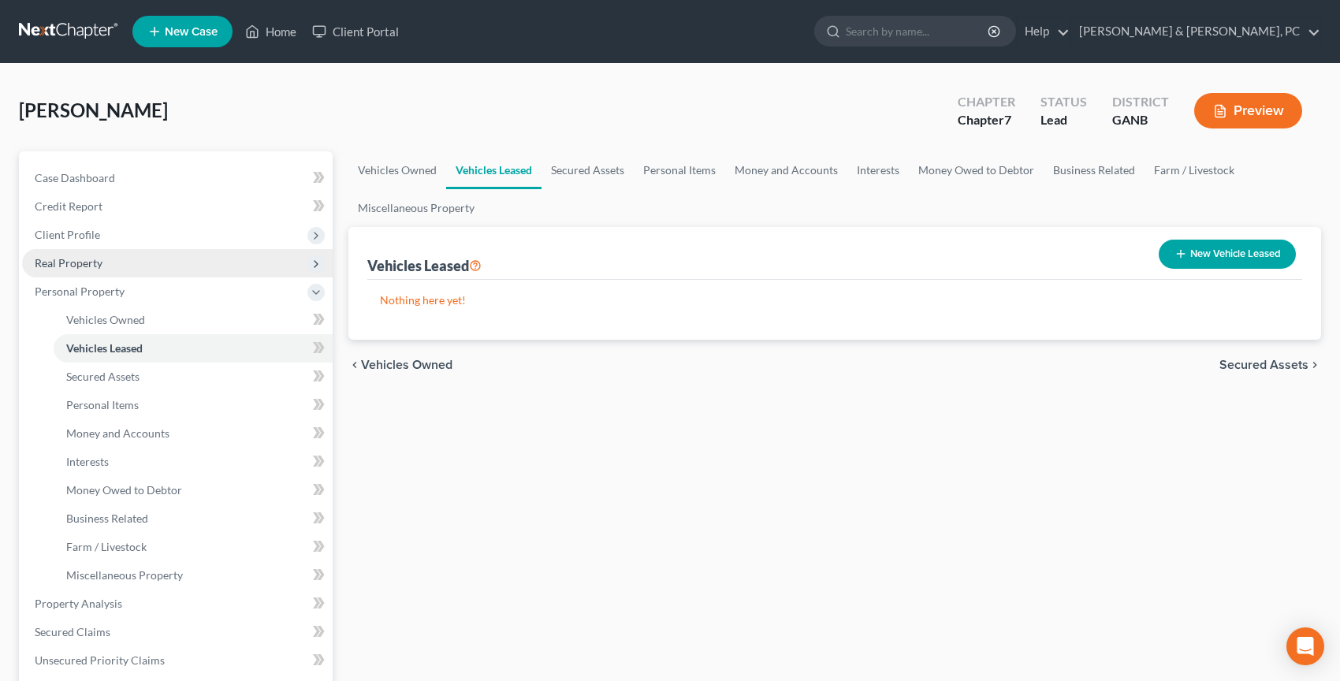
click at [155, 259] on span "Real Property" at bounding box center [177, 263] width 311 height 28
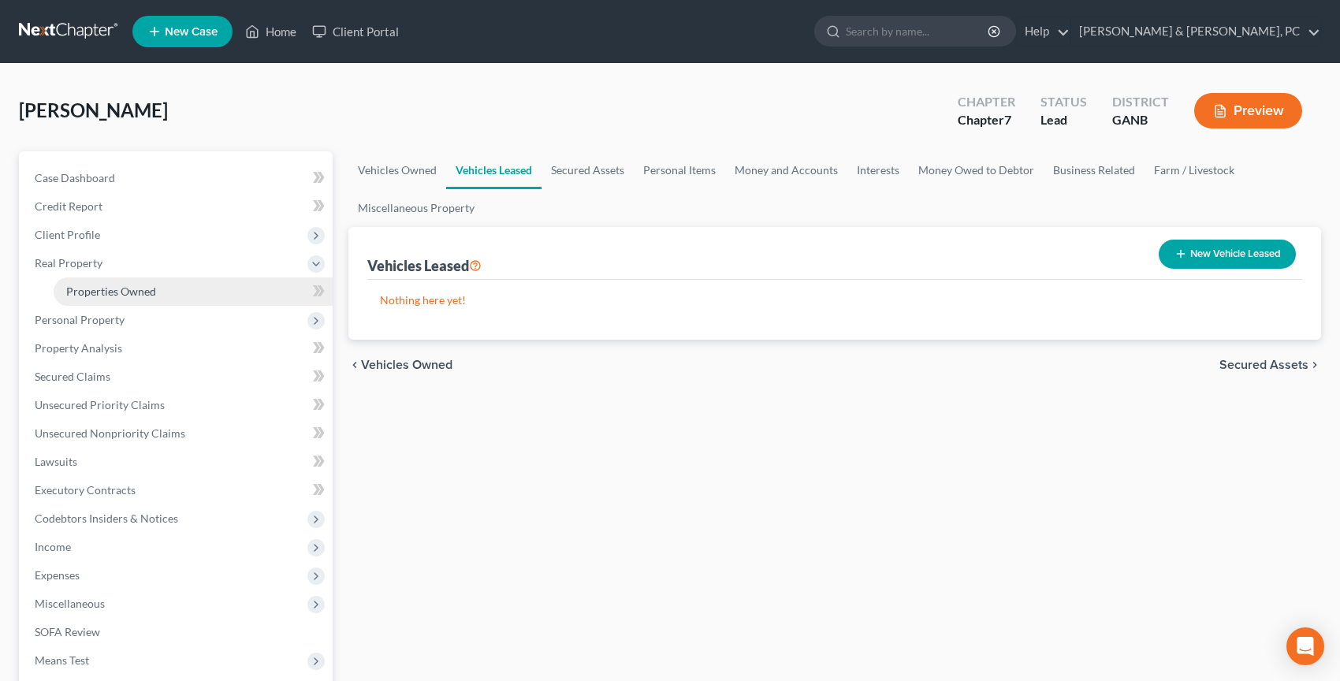
click at [158, 284] on link "Properties Owned" at bounding box center [193, 292] width 279 height 28
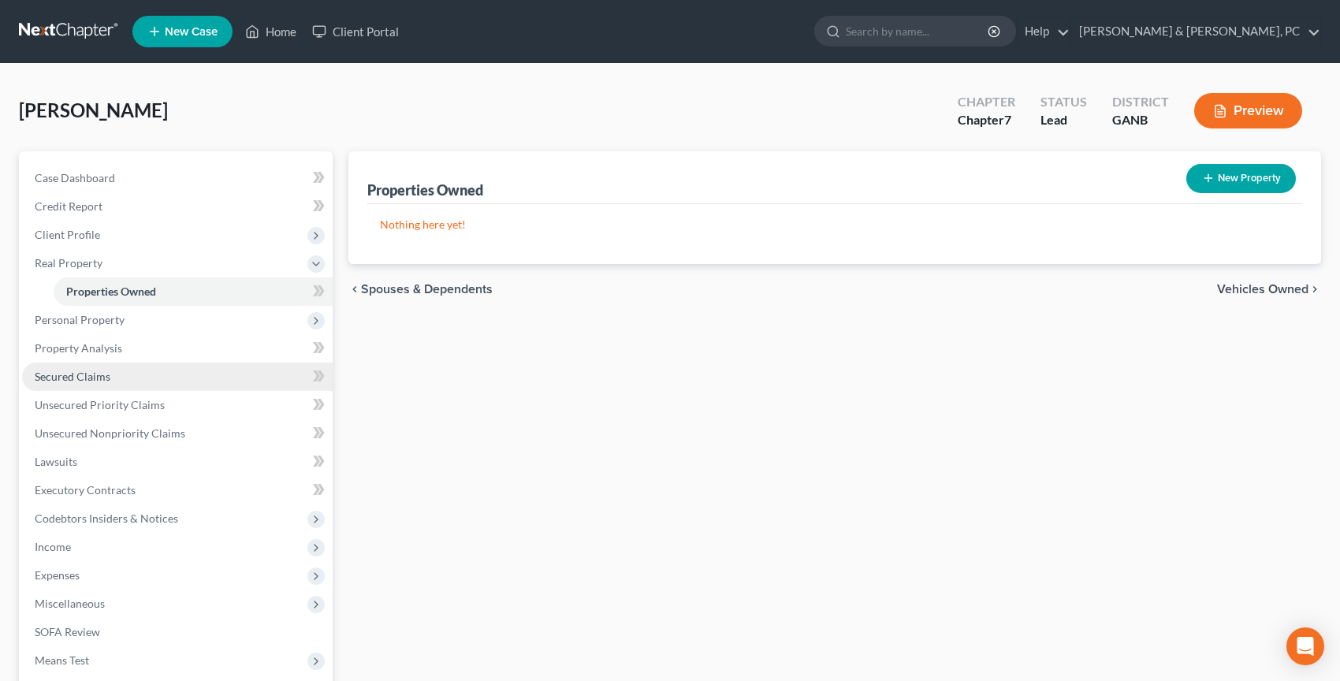
click at [140, 382] on link "Secured Claims" at bounding box center [177, 377] width 311 height 28
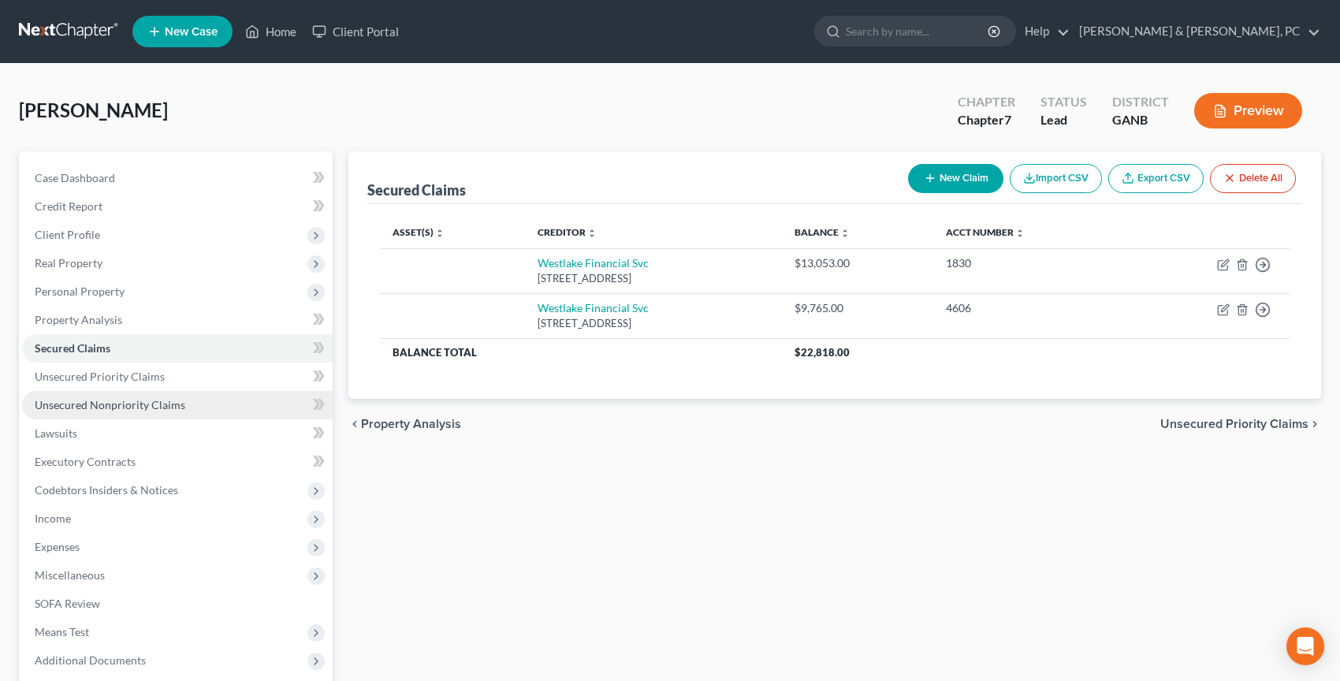
click at [165, 399] on span "Unsecured Nonpriority Claims" at bounding box center [110, 404] width 151 height 13
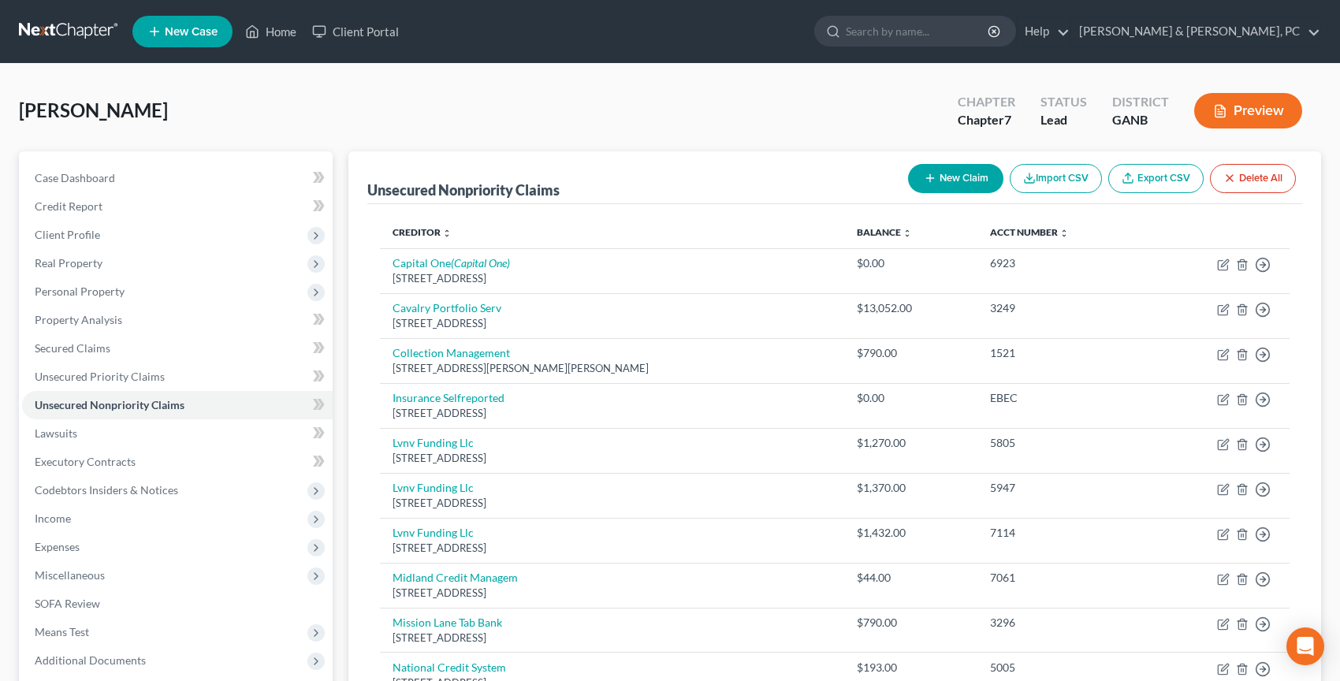
click at [79, 24] on link at bounding box center [69, 31] width 101 height 28
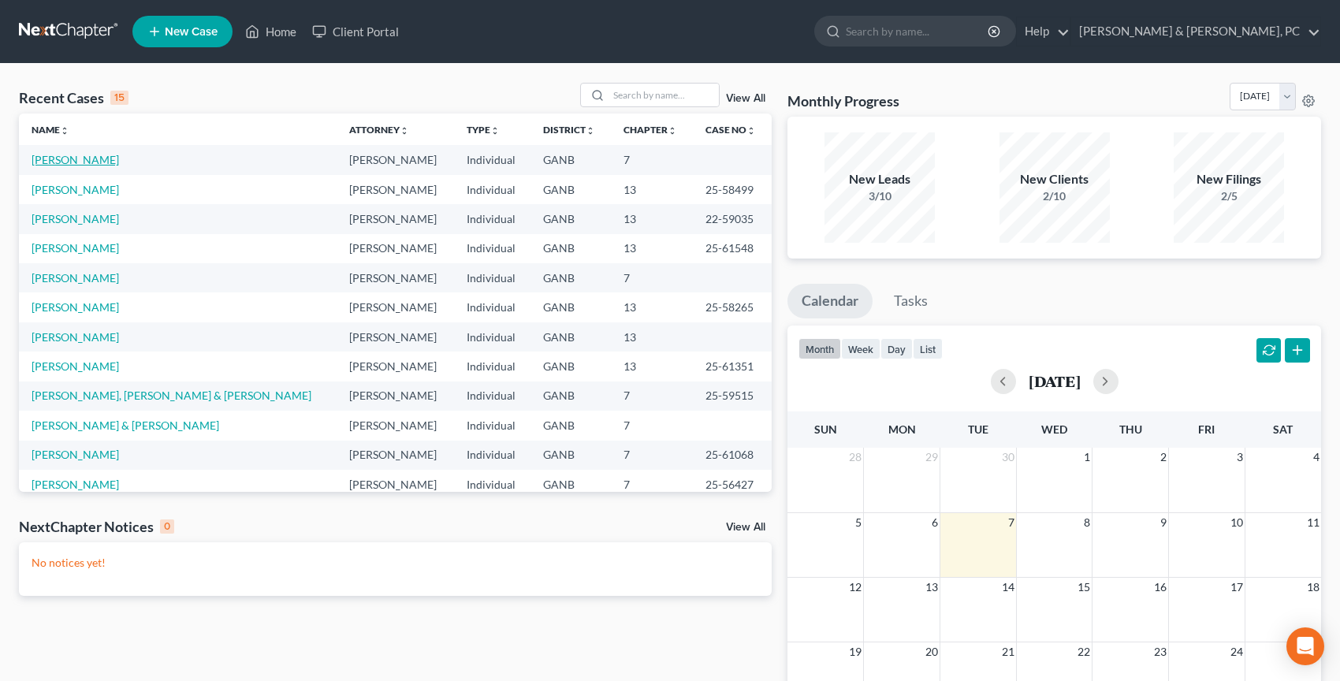
click at [65, 155] on link "[PERSON_NAME]" at bounding box center [76, 159] width 88 height 13
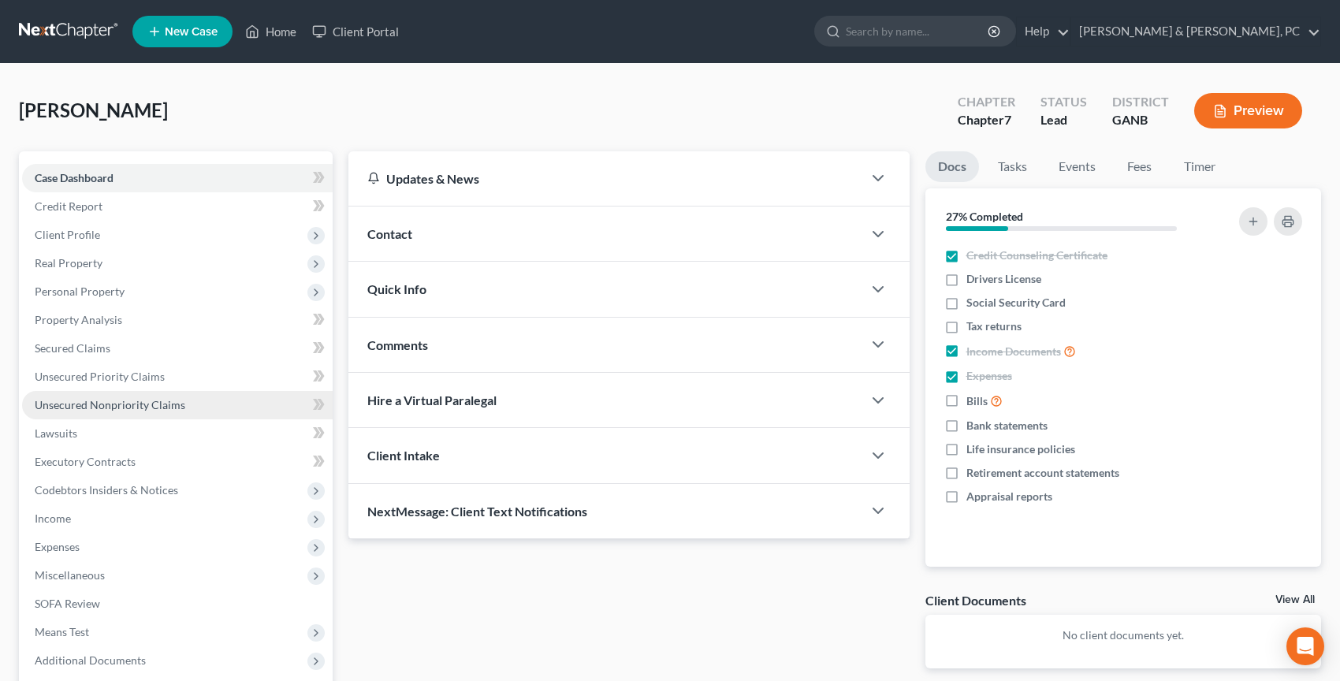
click at [188, 408] on link "Unsecured Nonpriority Claims" at bounding box center [177, 405] width 311 height 28
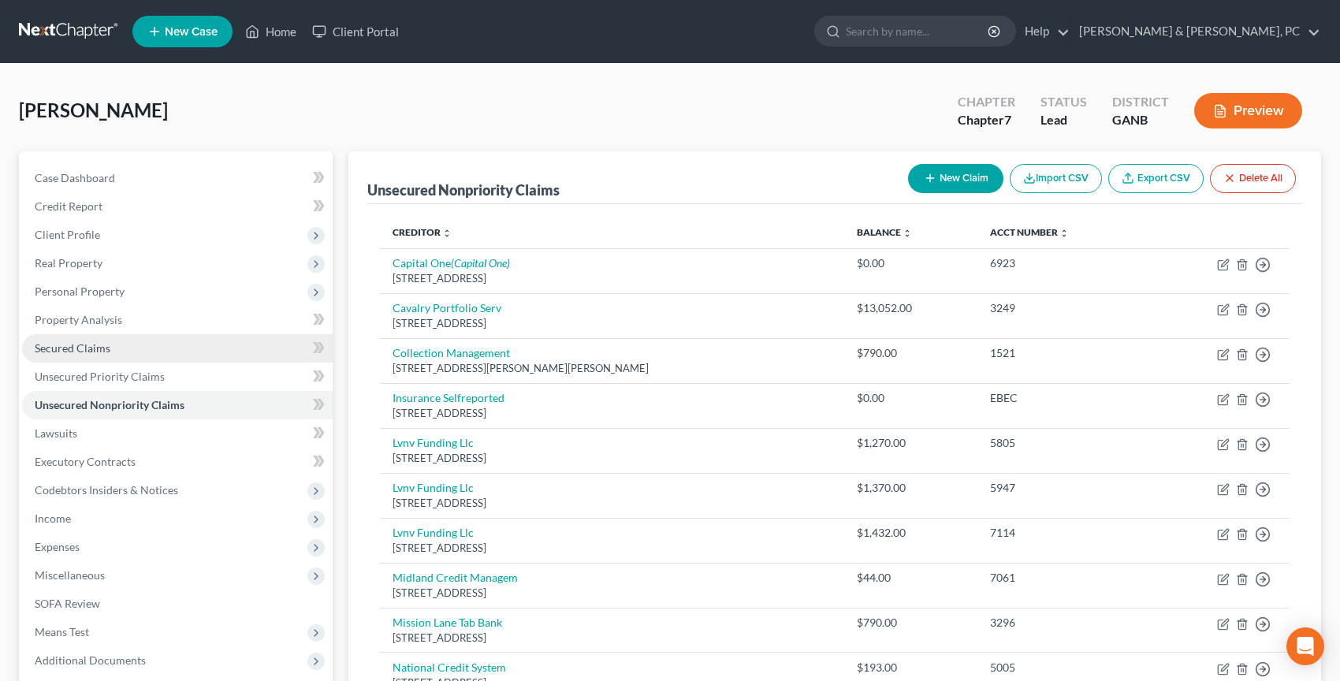
click at [172, 346] on link "Secured Claims" at bounding box center [177, 348] width 311 height 28
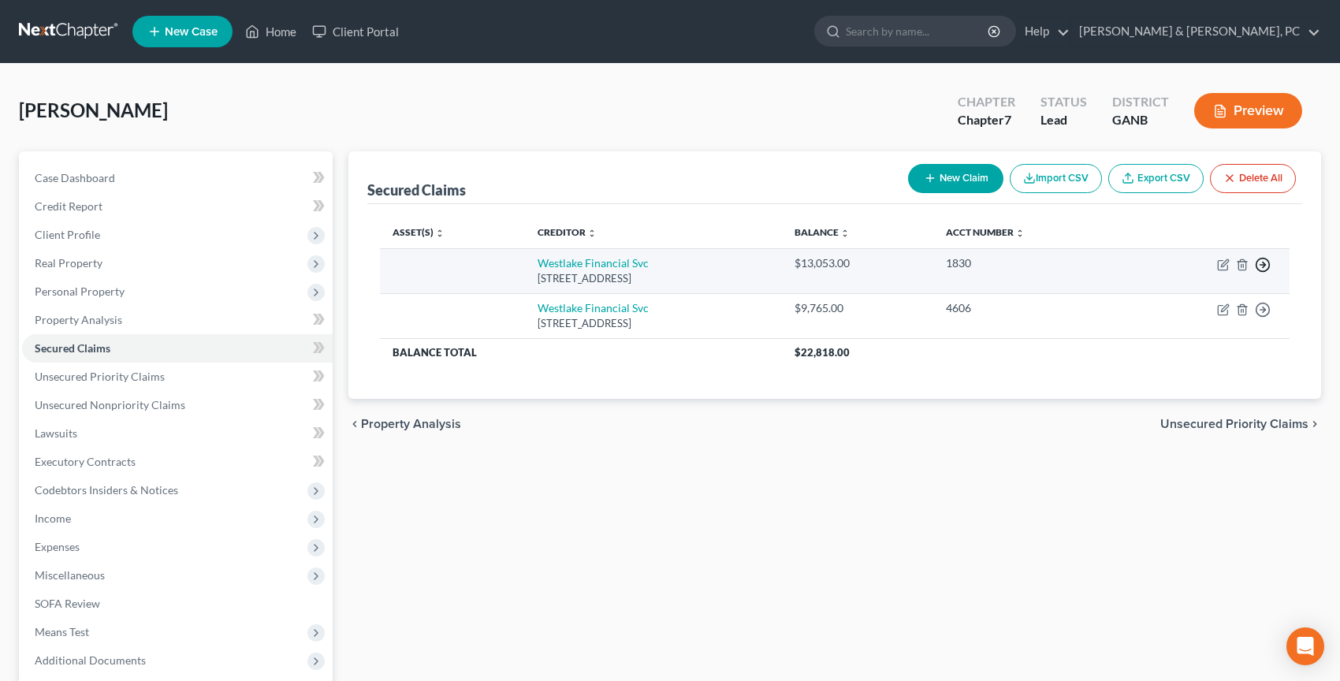
click at [1261, 263] on icon "button" at bounding box center [1263, 265] width 16 height 16
click at [1227, 312] on link "Move to F" at bounding box center [1191, 303] width 132 height 27
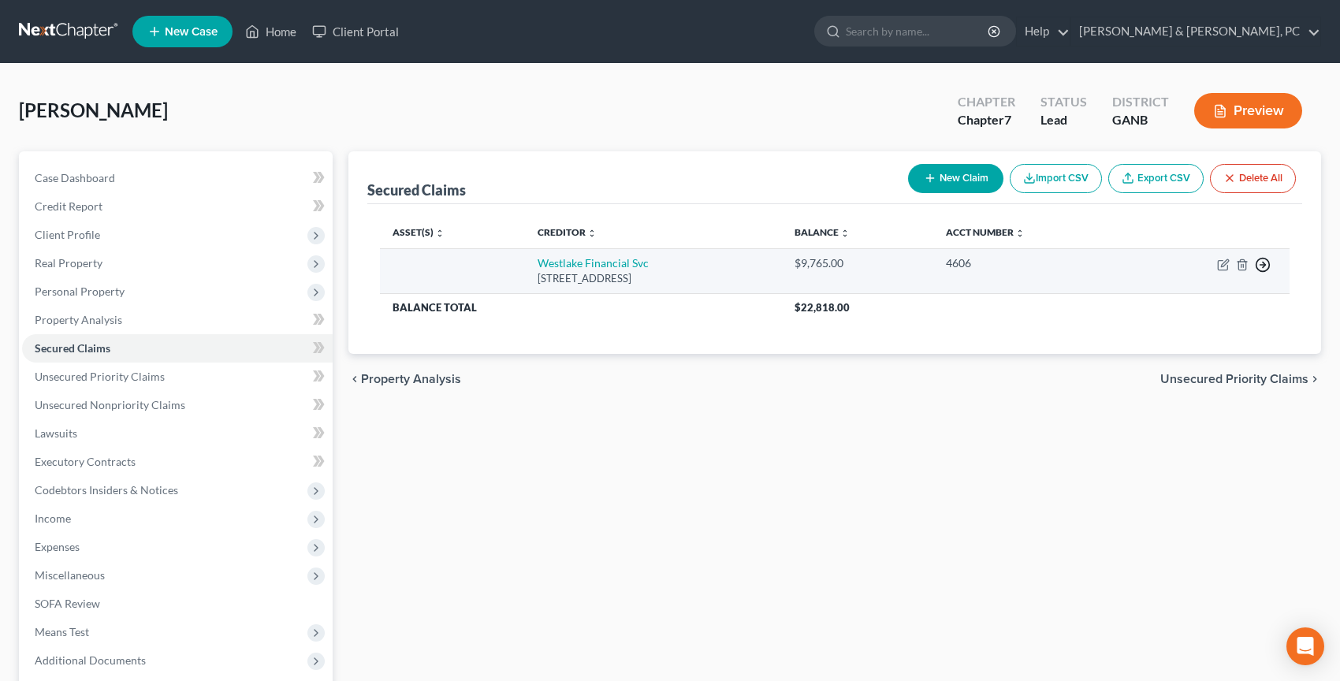
click at [1267, 259] on circle "button" at bounding box center [1263, 265] width 13 height 13
click at [1239, 297] on link "Move to F" at bounding box center [1191, 303] width 132 height 27
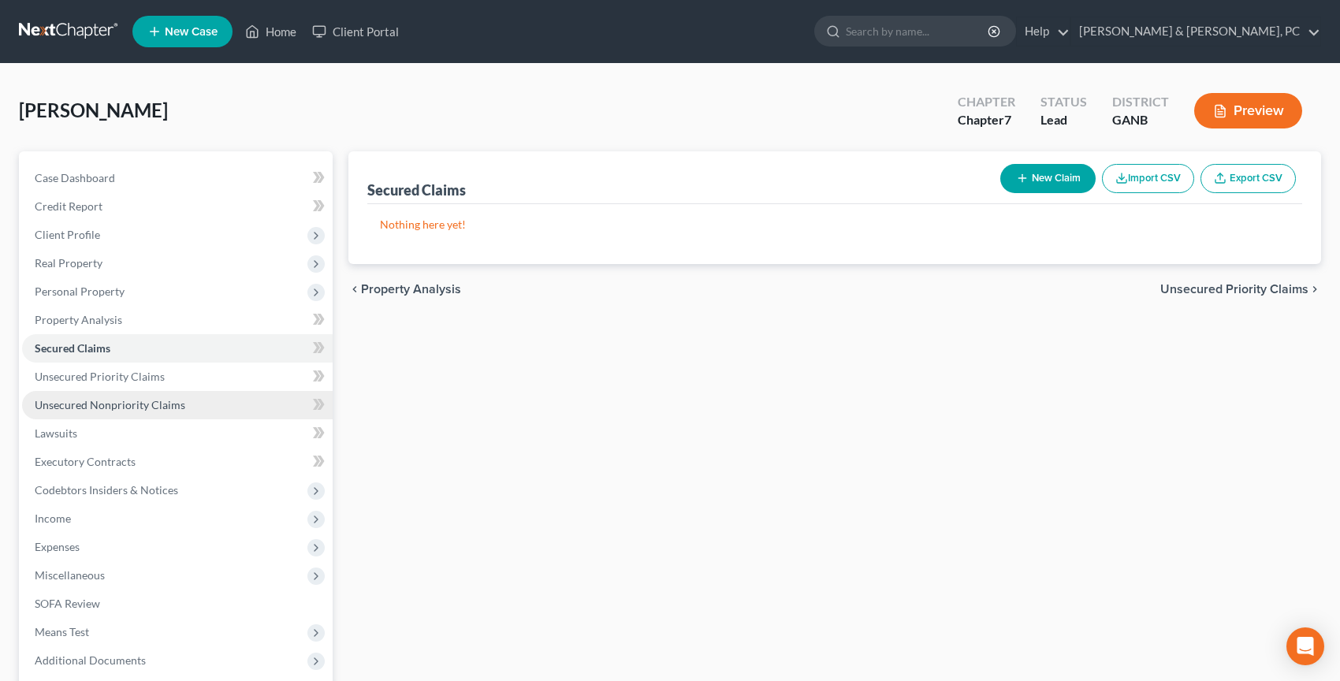
click at [173, 404] on span "Unsecured Nonpriority Claims" at bounding box center [110, 404] width 151 height 13
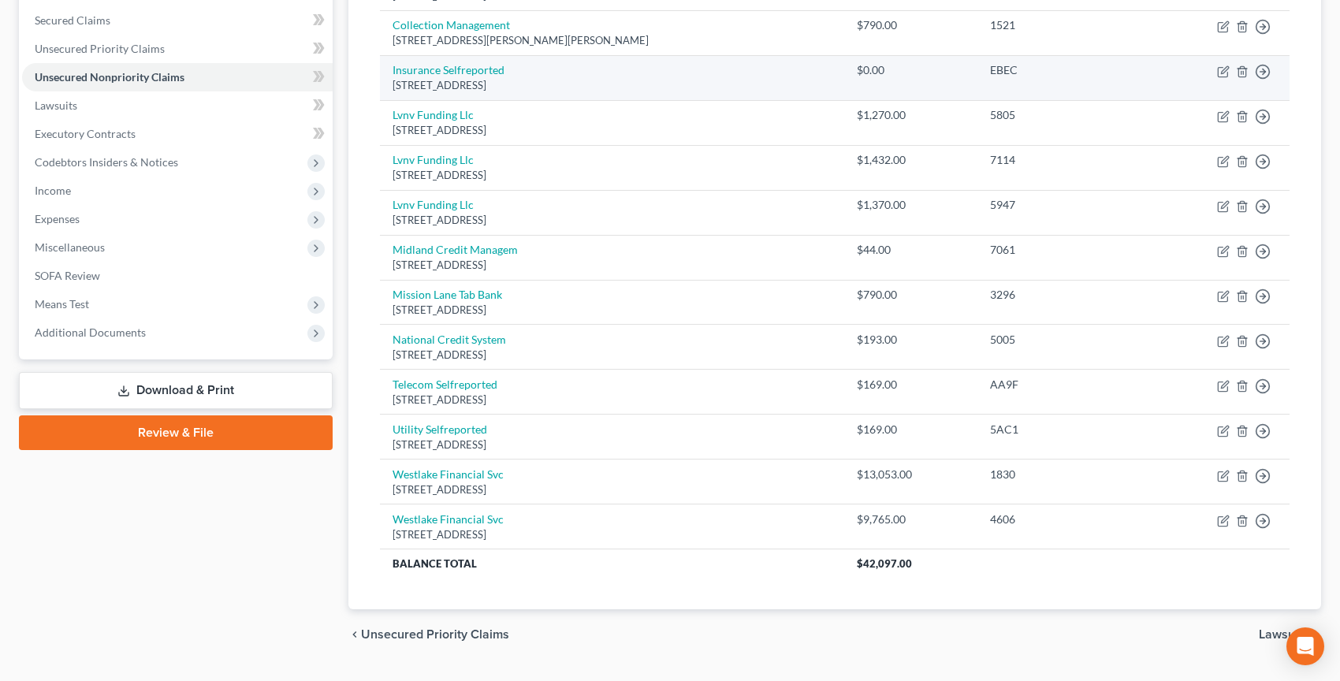
scroll to position [366, 0]
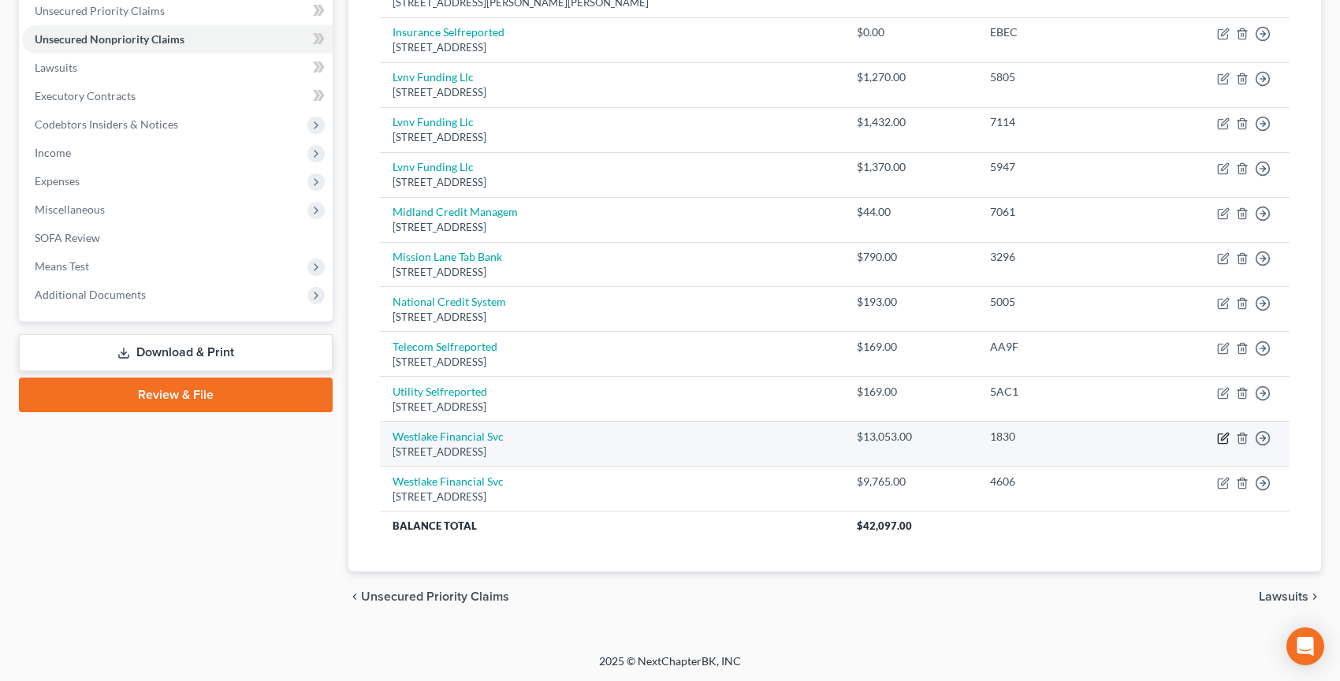
click at [1226, 436] on icon "button" at bounding box center [1223, 438] width 13 height 13
select select "4"
select select "0"
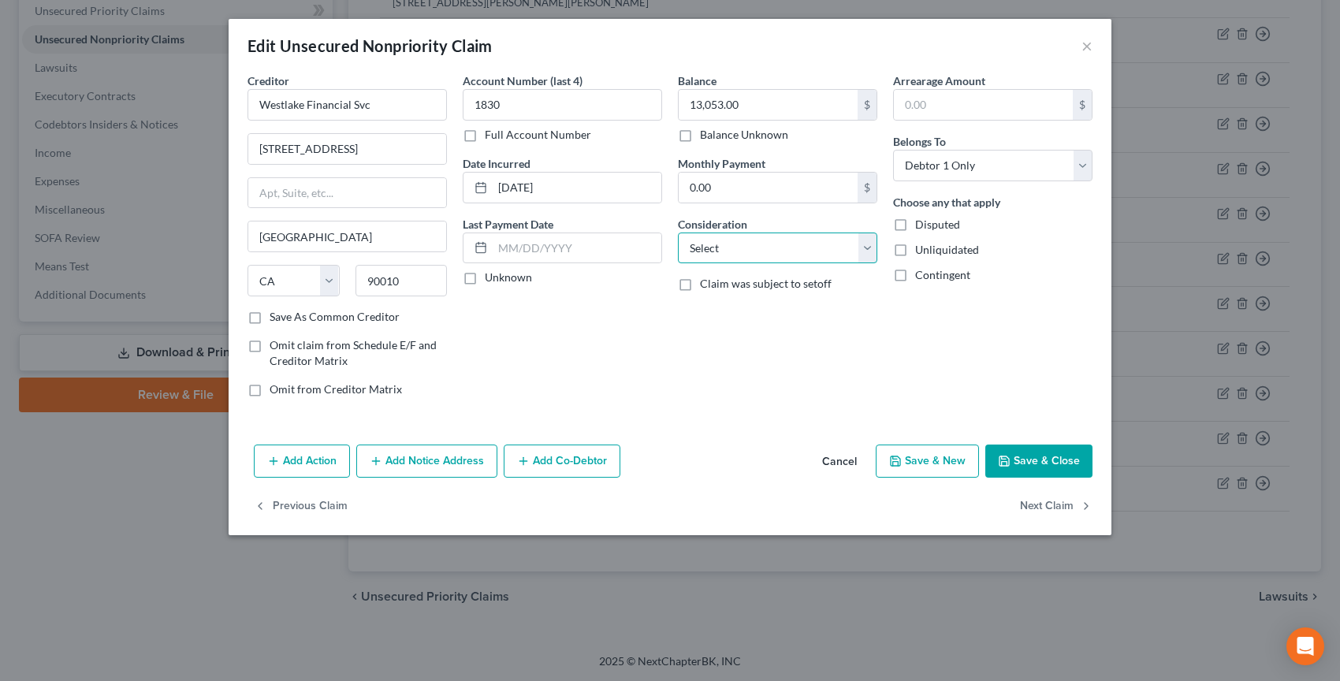
click at [764, 252] on select "Select Cable / Satellite Services Collection Agency Credit Card Debt Debt Couns…" at bounding box center [777, 249] width 199 height 32
select select "14"
click at [678, 233] on select "Select Cable / Satellite Services Collection Agency Credit Card Debt Debt Couns…" at bounding box center [777, 249] width 199 height 32
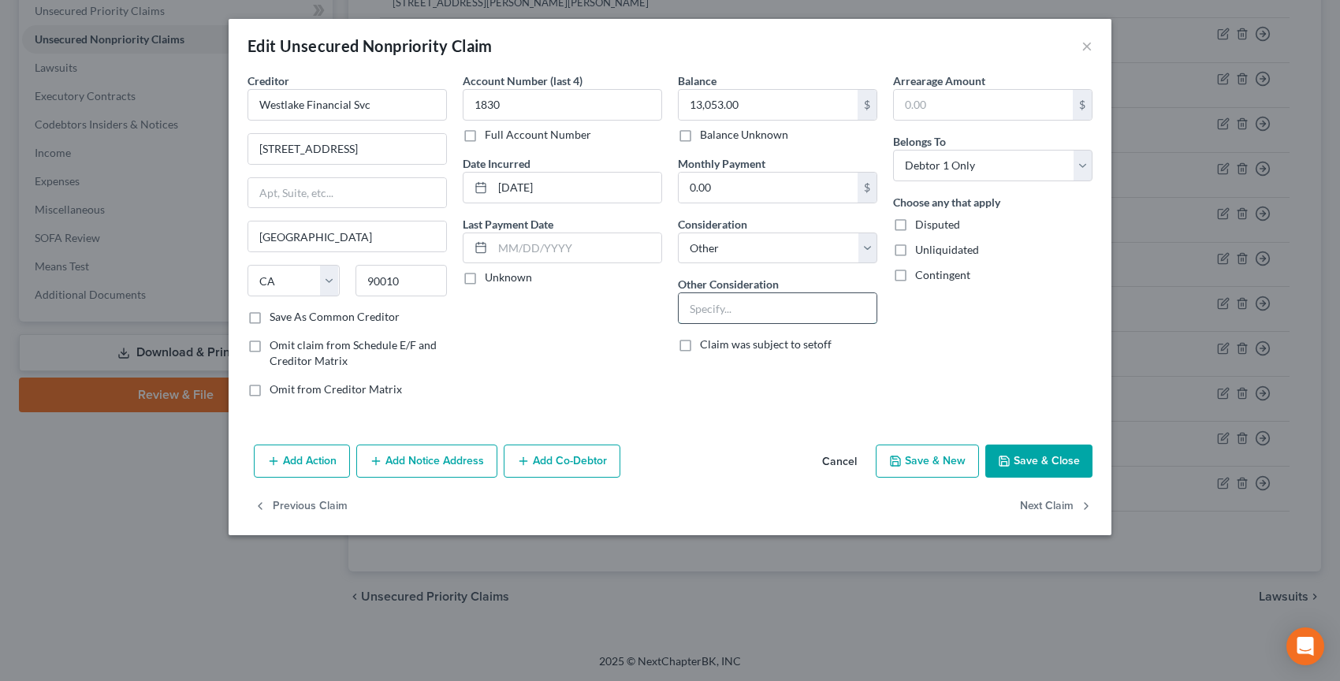
click at [728, 304] on input "text" at bounding box center [778, 308] width 198 height 30
type input "Repossessed Vehicle"
click at [769, 385] on div "Balance 13,053.00 $ Balance Unknown Balance Undetermined 13,053.00 $ Balance Un…" at bounding box center [777, 241] width 215 height 337
drag, startPoint x: 818, startPoint y: 303, endPoint x: 590, endPoint y: 320, distance: 228.5
click at [590, 320] on div "Creditor * Westlake Financial Svc [STREET_ADDRESS][GEOGRAPHIC_DATA] [US_STATE][…" at bounding box center [670, 241] width 861 height 337
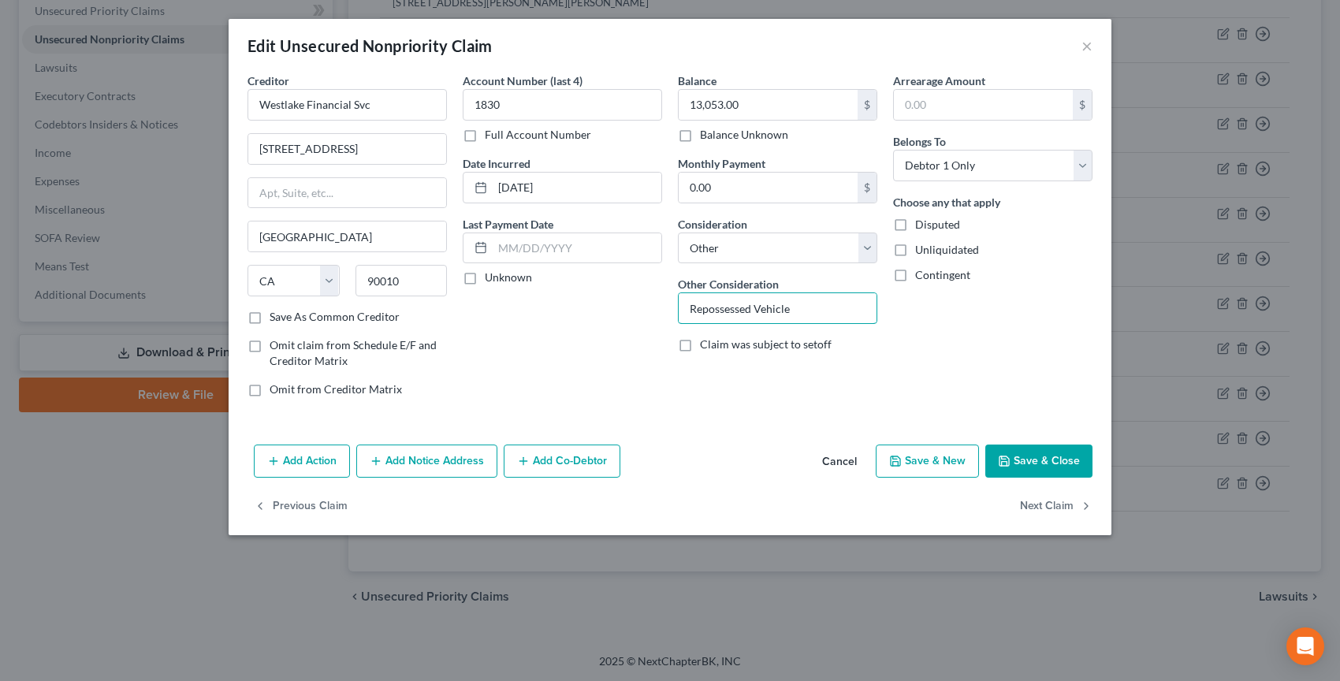
drag, startPoint x: 818, startPoint y: 314, endPoint x: 648, endPoint y: 307, distance: 170.4
click at [648, 307] on div "Creditor * Westlake Financial Svc [STREET_ADDRESS][GEOGRAPHIC_DATA] [US_STATE][…" at bounding box center [670, 241] width 861 height 337
click at [1011, 471] on button "Save & Close" at bounding box center [1038, 461] width 107 height 33
type input "0"
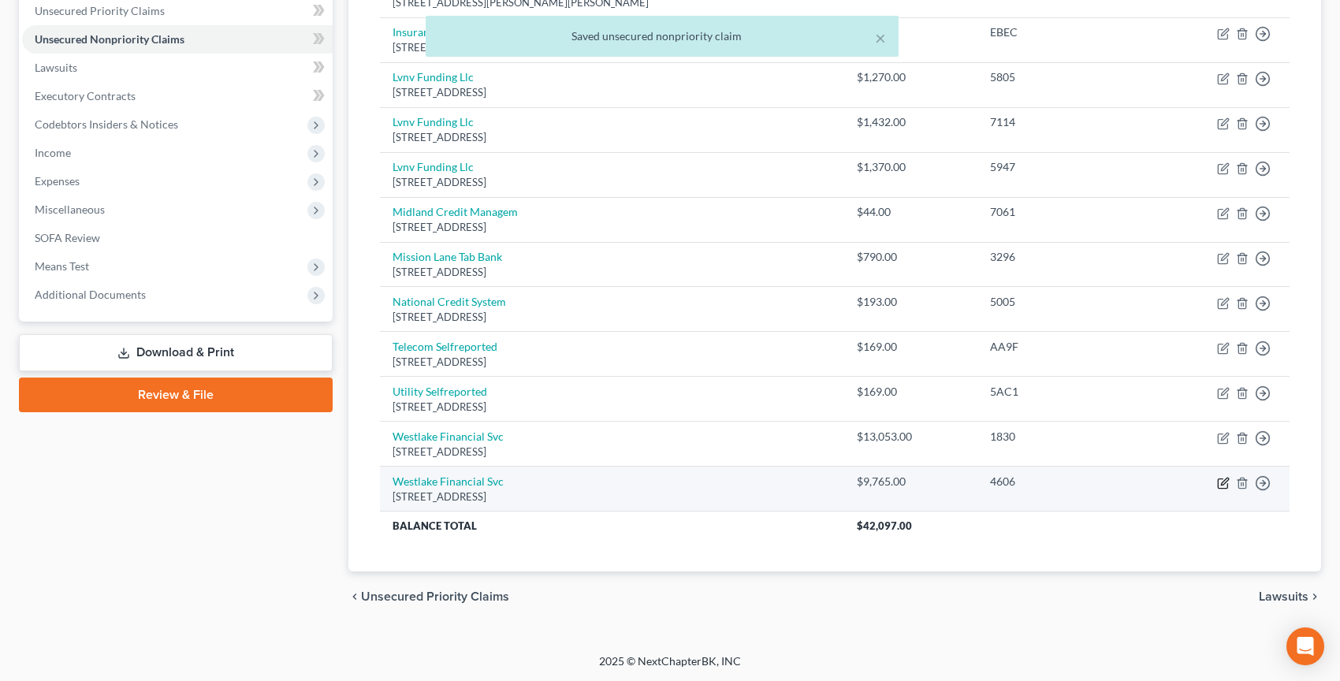
click at [1223, 486] on icon "button" at bounding box center [1223, 483] width 13 height 13
select select "4"
select select "0"
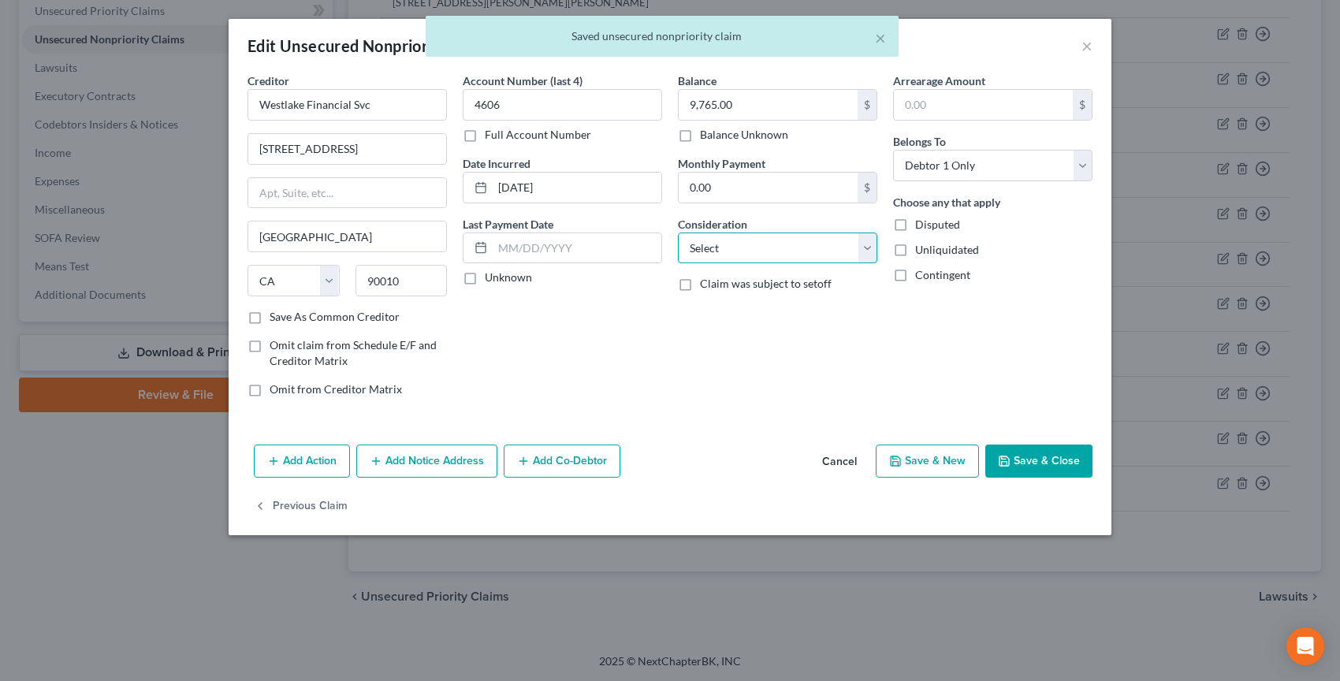
click at [771, 255] on select "Select Cable / Satellite Services Collection Agency Credit Card Debt Debt Couns…" at bounding box center [777, 249] width 199 height 32
select select "14"
click at [678, 233] on select "Select Cable / Satellite Services Collection Agency Credit Card Debt Debt Couns…" at bounding box center [777, 249] width 199 height 32
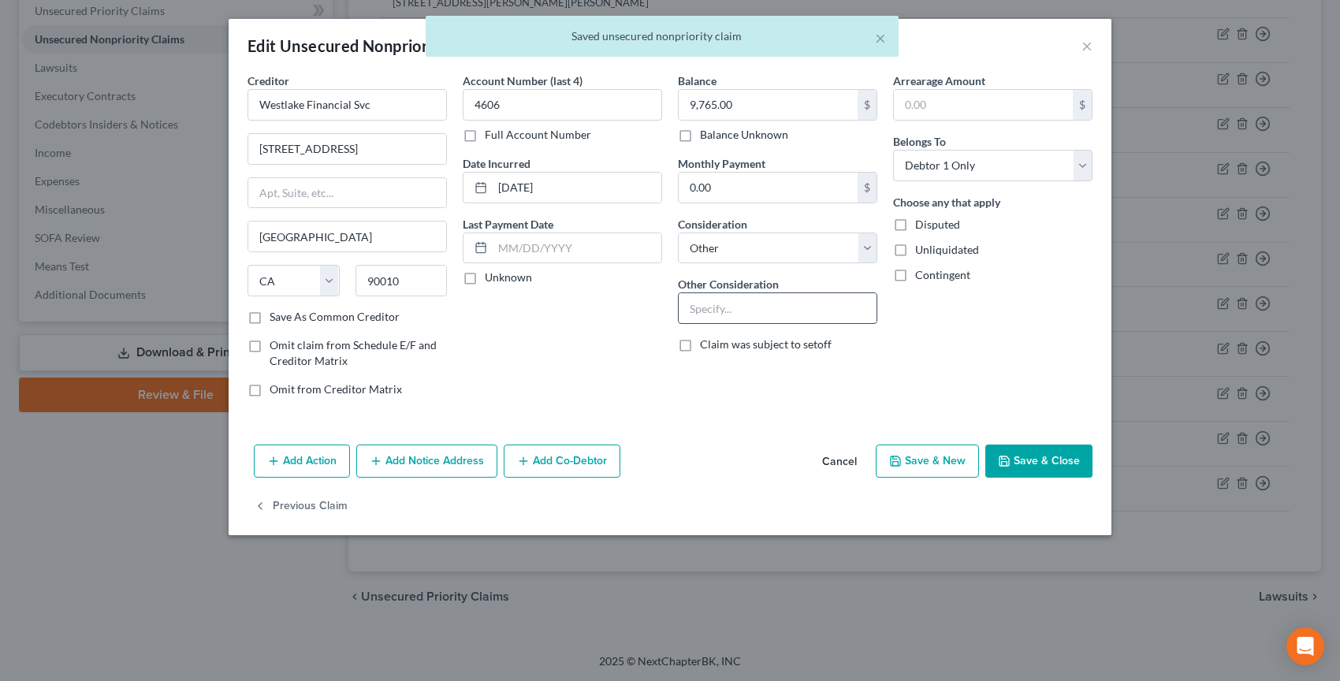
click at [744, 304] on input "text" at bounding box center [778, 308] width 198 height 30
paste input "Repossessed Vehicle"
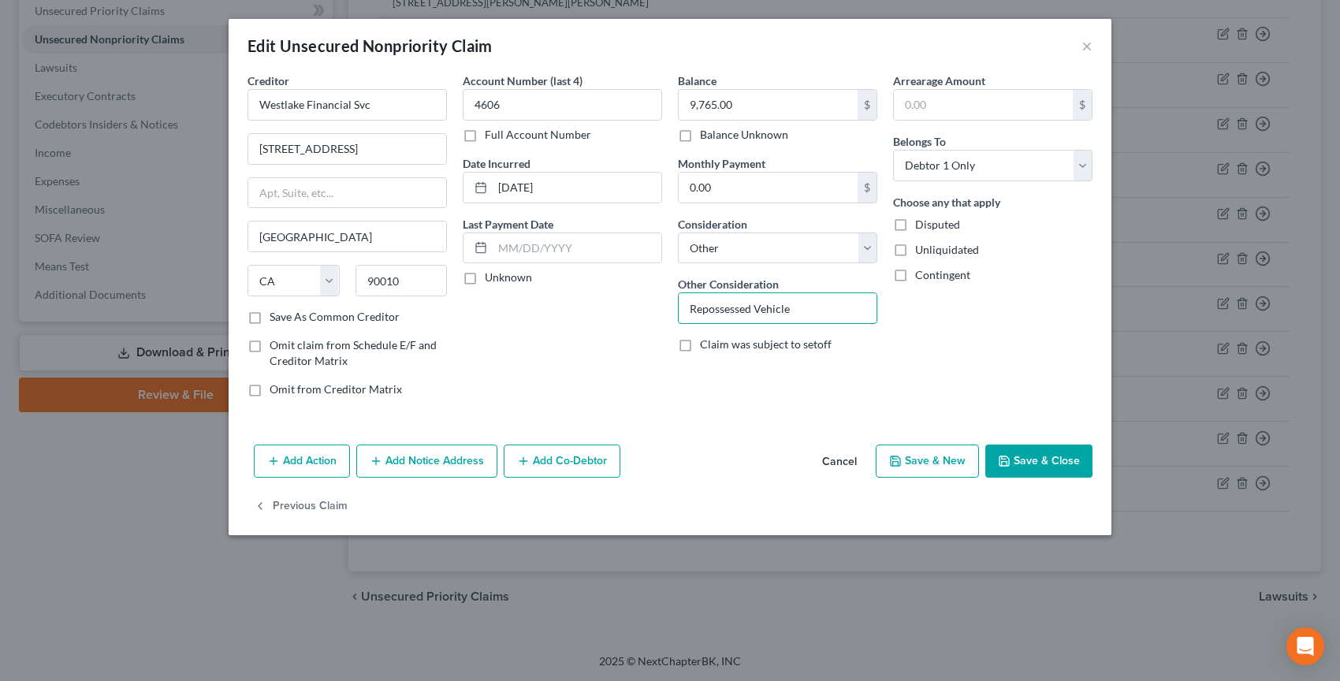
type input "Repossessed Vehicle"
click at [1052, 457] on button "Save & Close" at bounding box center [1038, 461] width 107 height 33
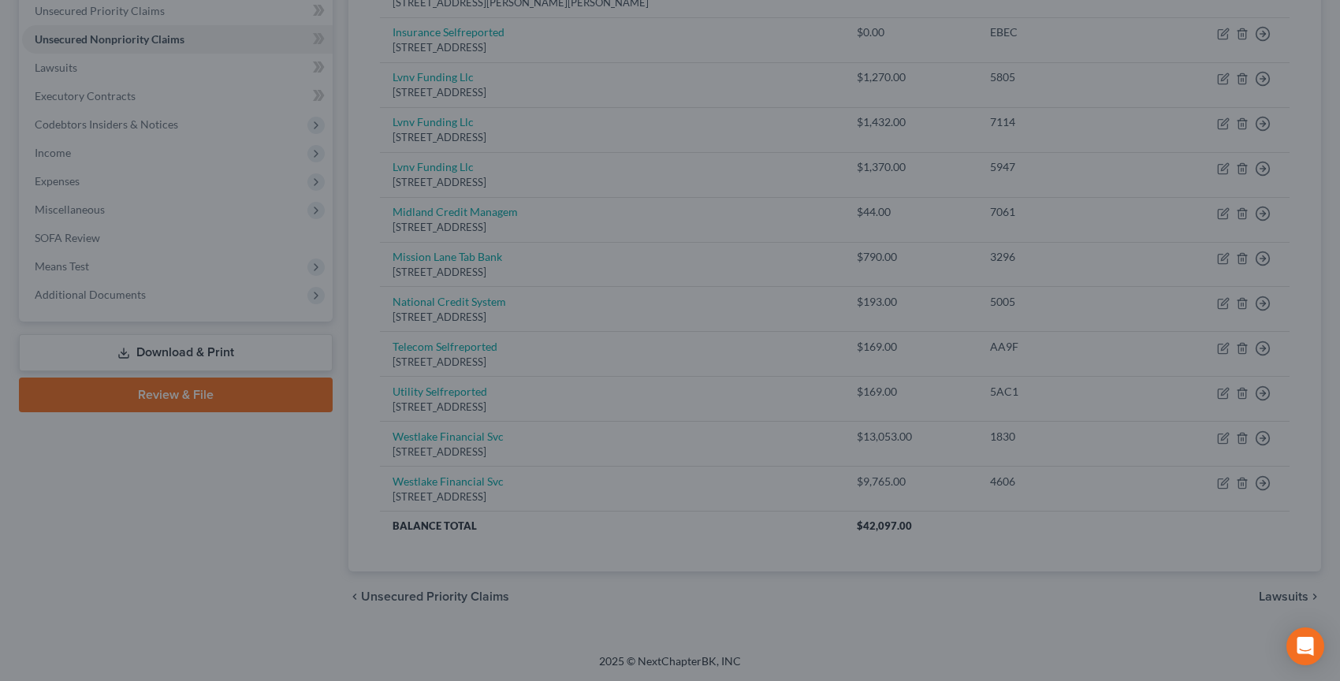
type input "0"
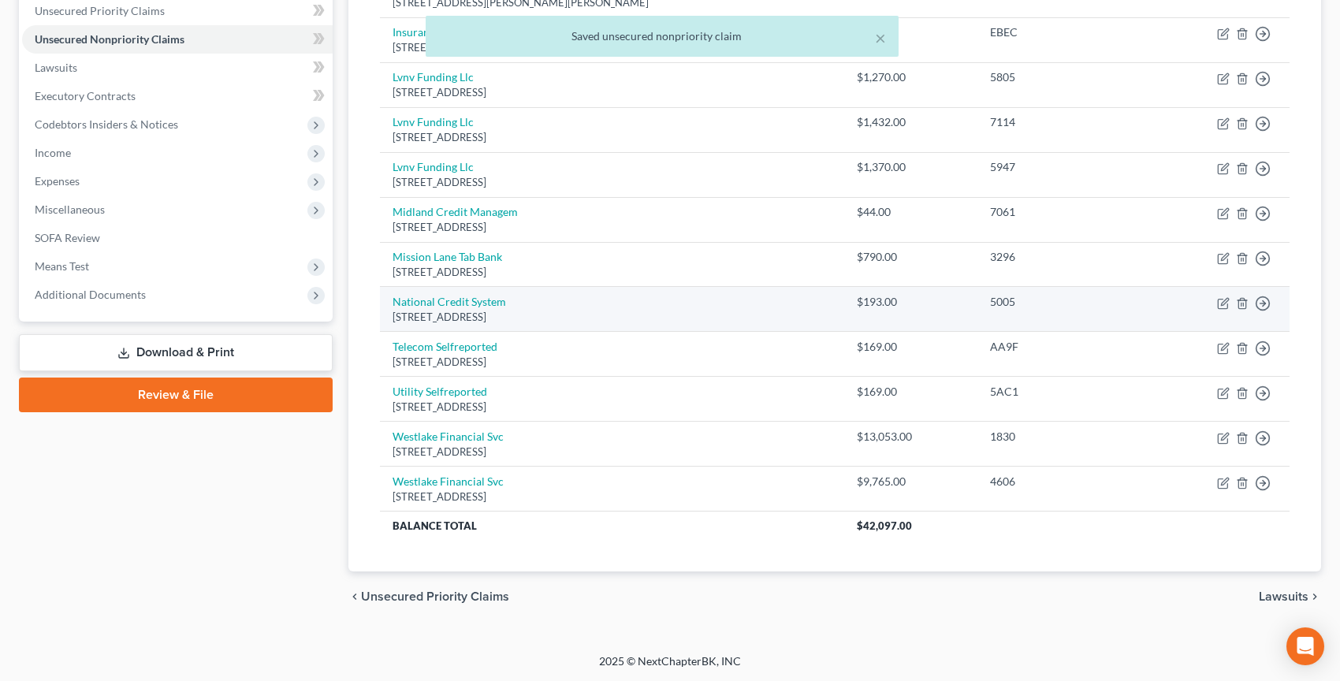
scroll to position [0, 0]
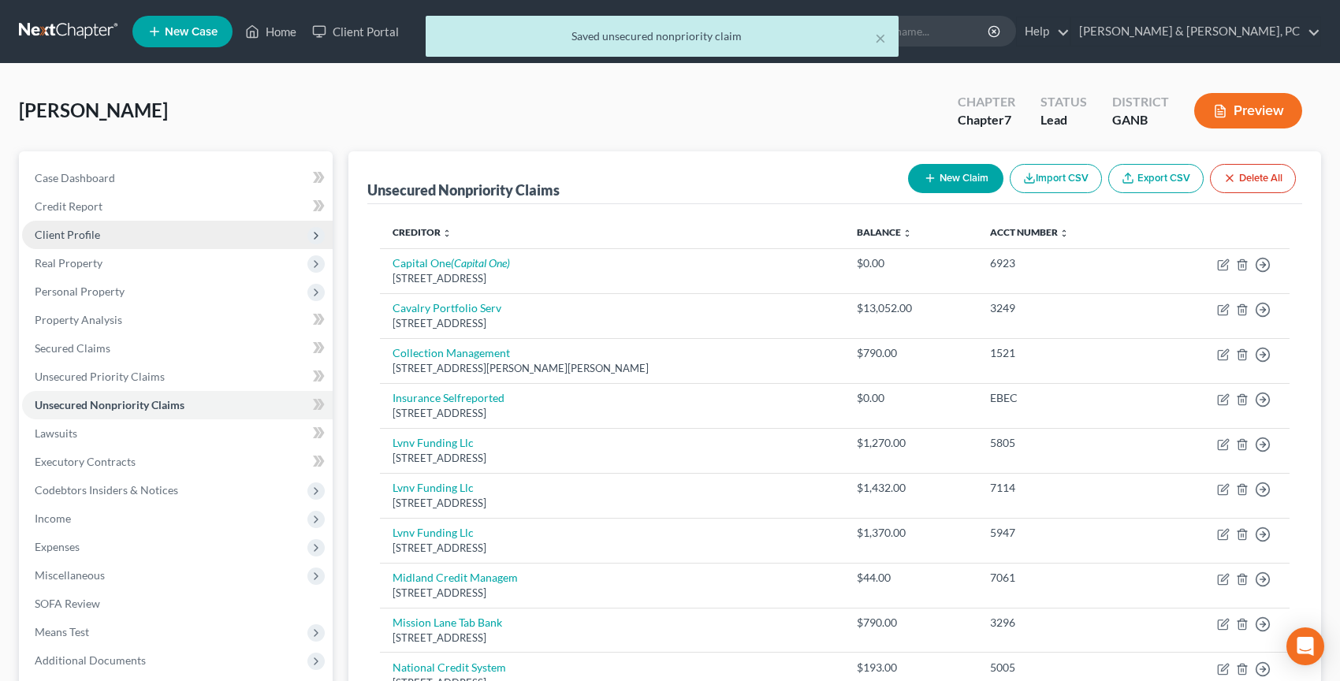
click at [96, 244] on span "Client Profile" at bounding box center [177, 235] width 311 height 28
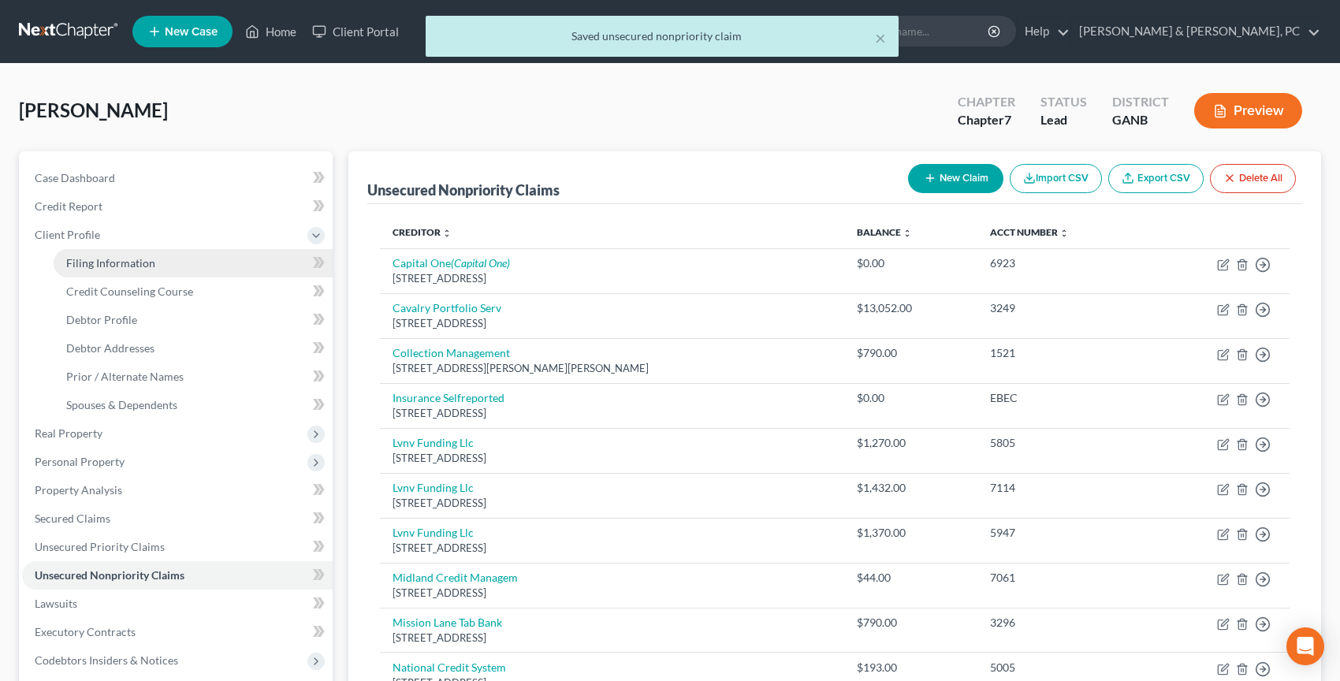
click at [100, 253] on link "Filing Information" at bounding box center [193, 263] width 279 height 28
select select "1"
select select "0"
select select "10"
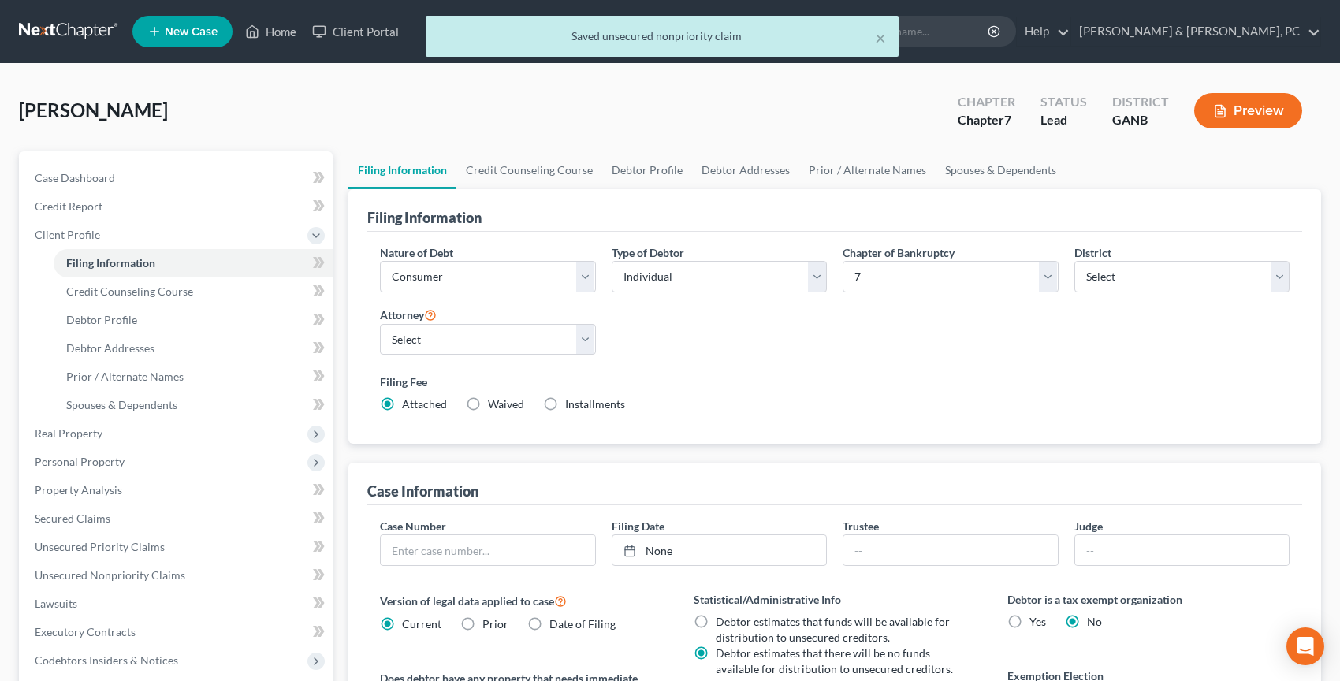
click at [73, 21] on div "× Saved unsecured nonpriority claim" at bounding box center [662, 40] width 1340 height 49
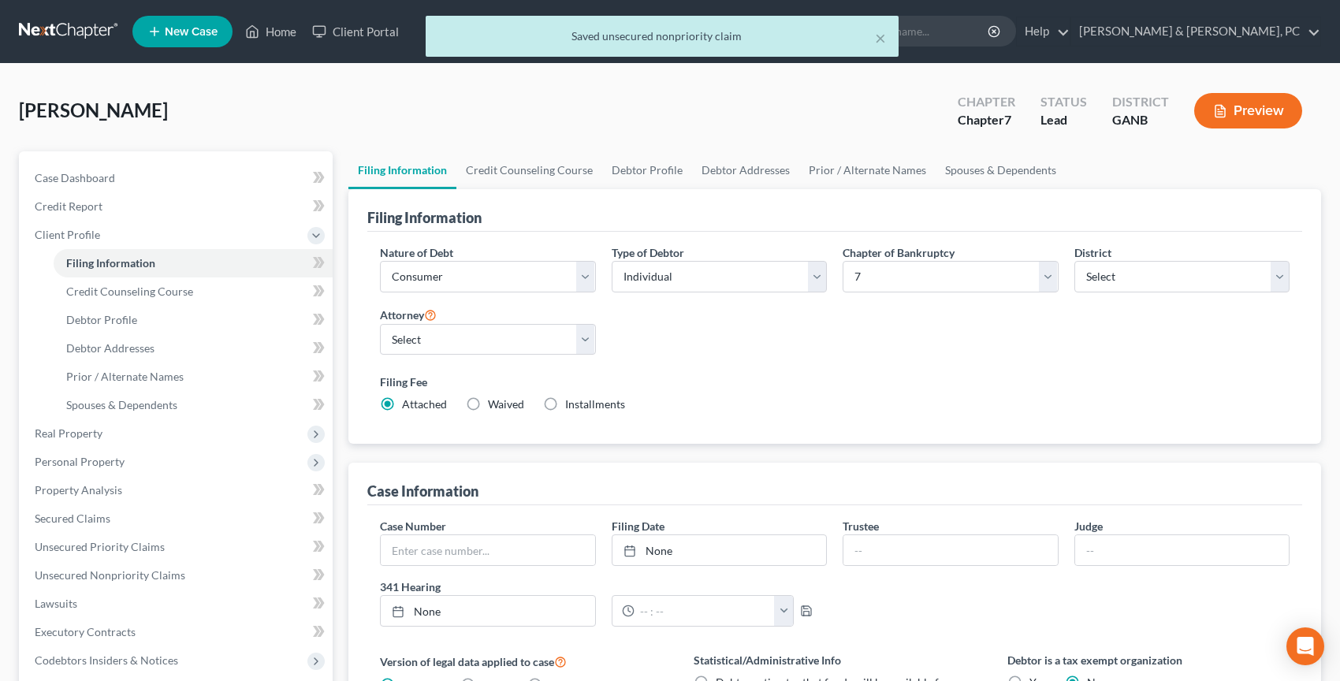
click at [73, 39] on div "× Saved unsecured nonpriority claim" at bounding box center [662, 40] width 1340 height 49
click at [64, 32] on link at bounding box center [69, 31] width 101 height 28
